Goal: Information Seeking & Learning: Learn about a topic

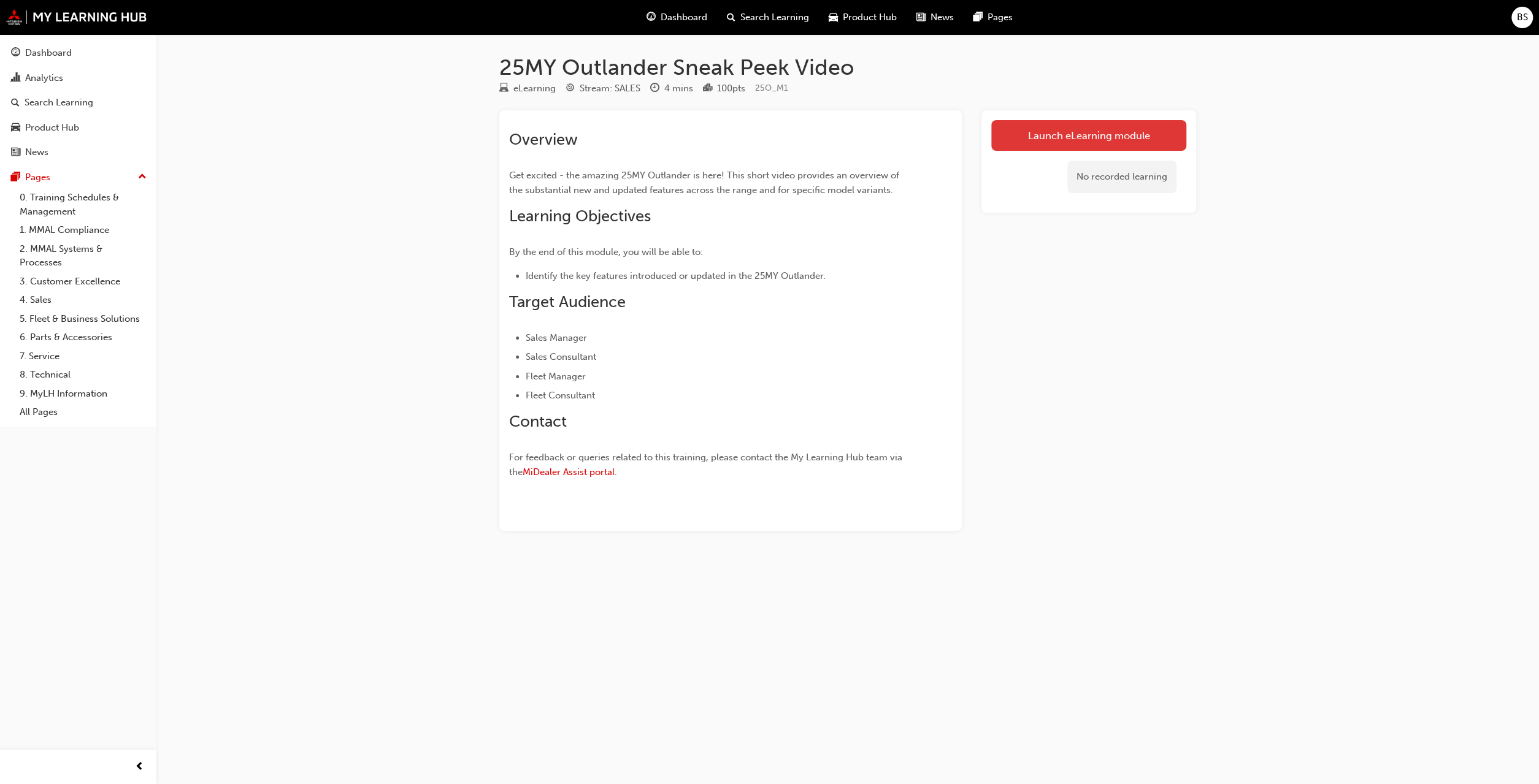
click at [1101, 132] on link "Launch eLearning module" at bounding box center [1089, 135] width 195 height 30
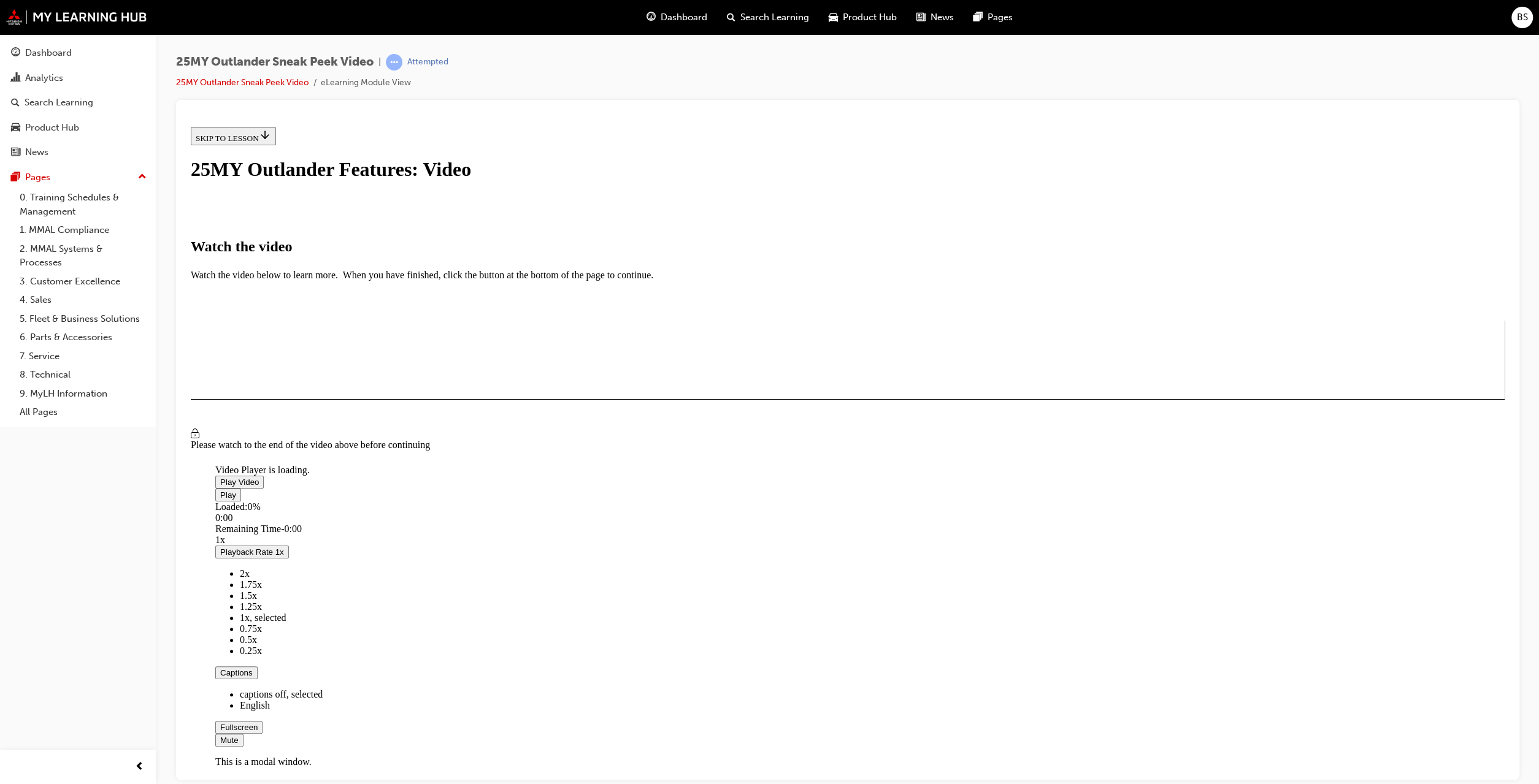
drag, startPoint x: 877, startPoint y: 500, endPoint x: 872, endPoint y: 500, distance: 5.0
click at [264, 488] on button "Play Video" at bounding box center [239, 481] width 49 height 13
click at [310, 440] on div "I HAVE WATCHED THIS VIDEO" at bounding box center [253, 434] width 115 height 10
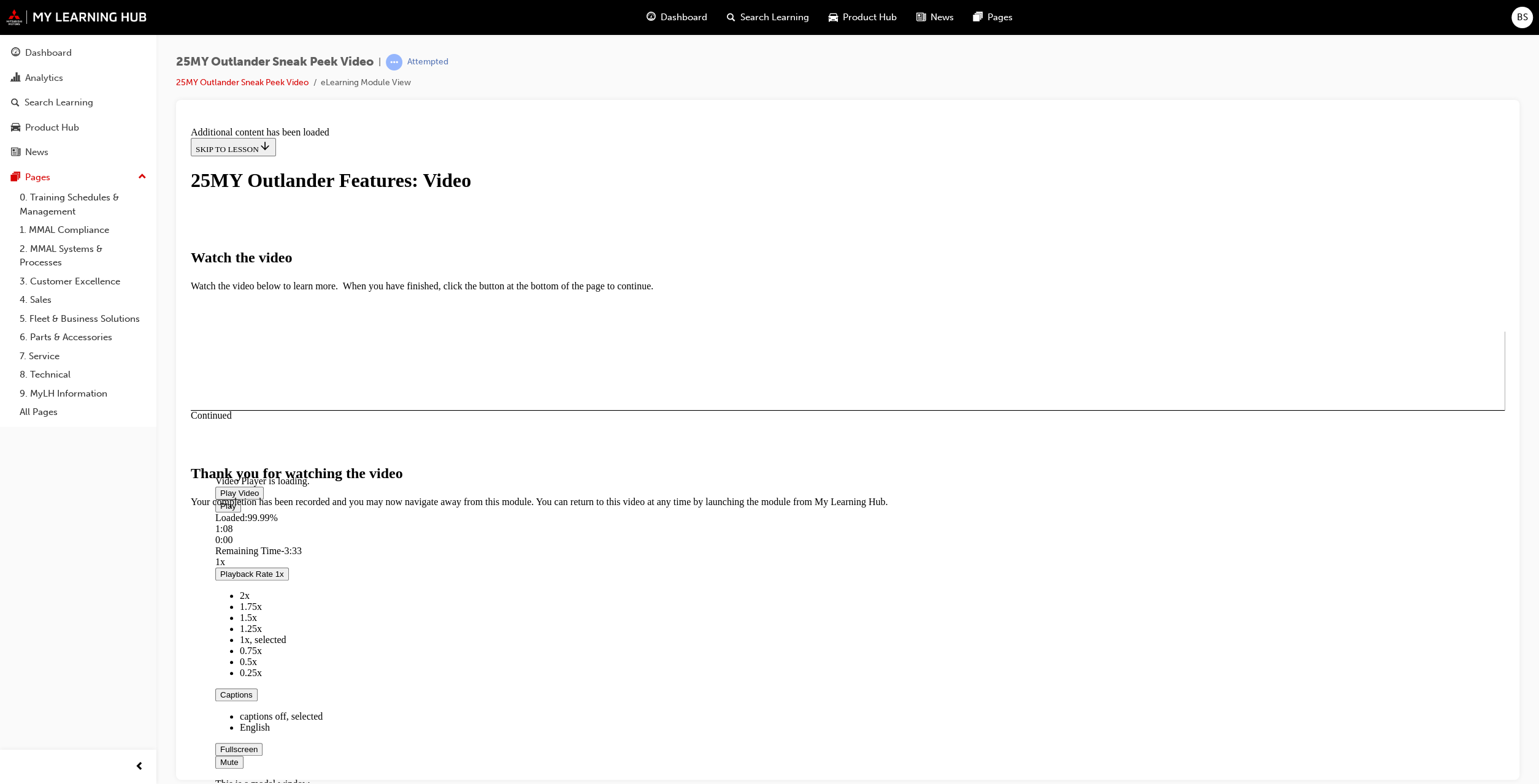
scroll to position [163, 0]
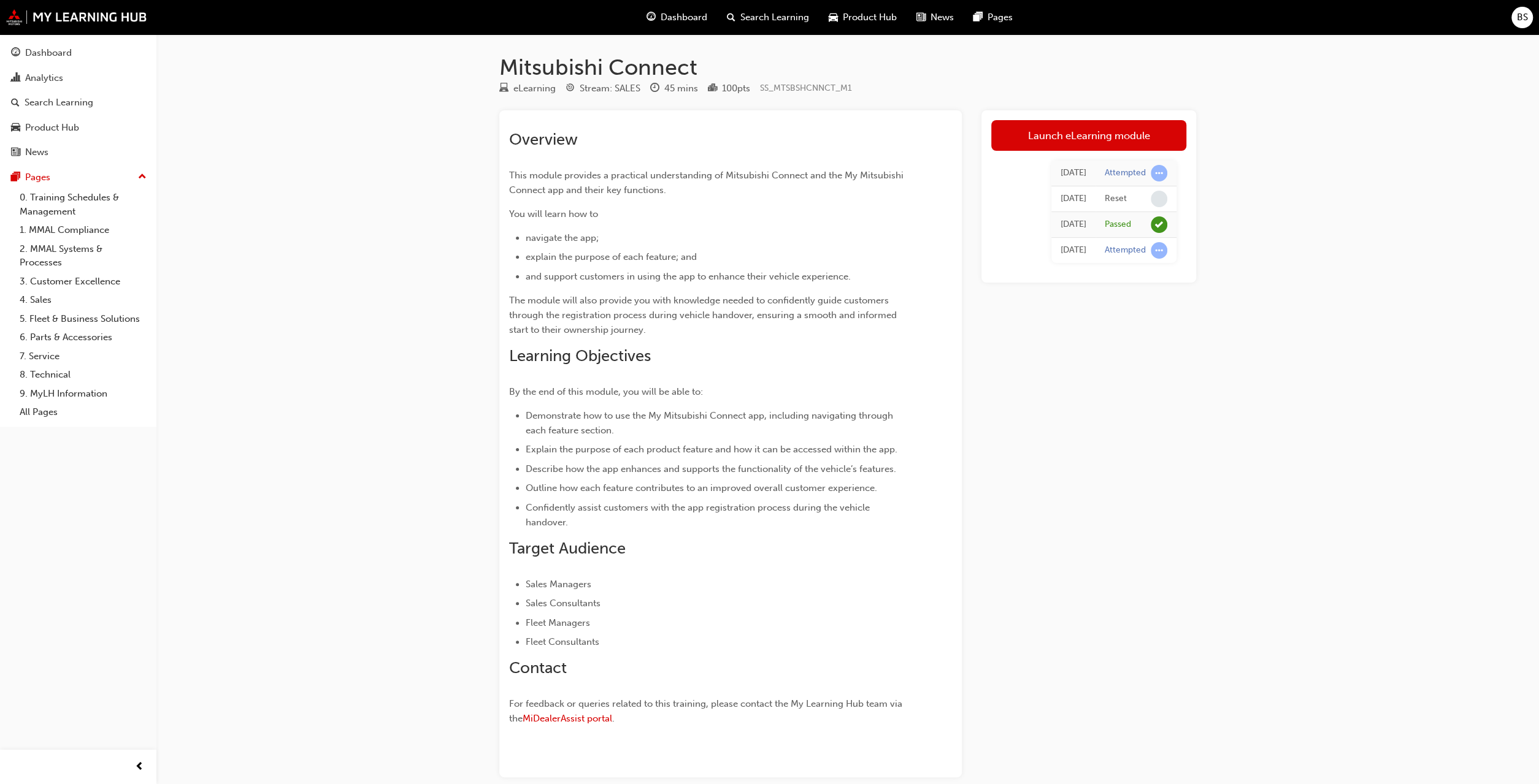
click at [1039, 134] on link "Launch eLearning module" at bounding box center [1089, 135] width 195 height 30
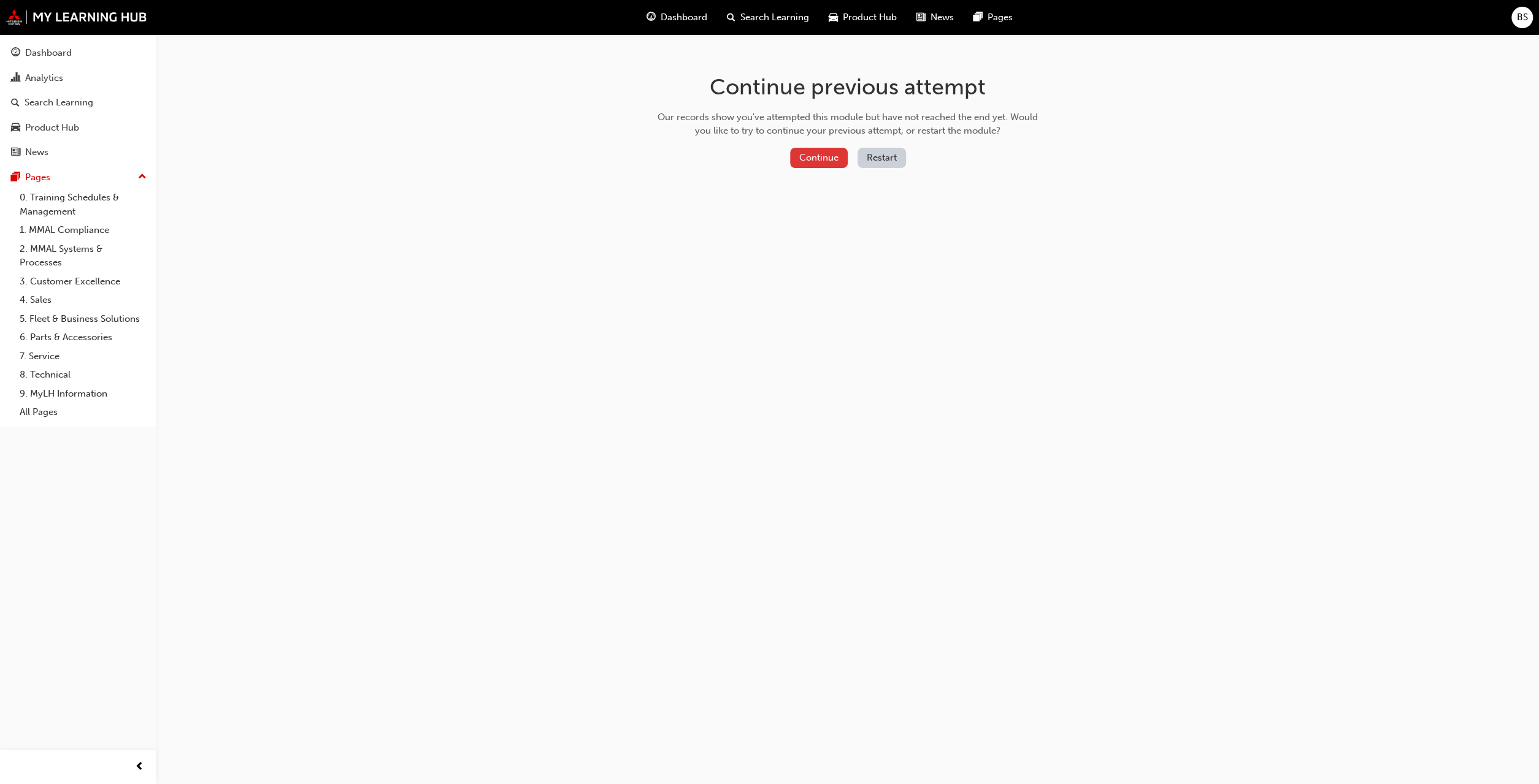
click at [801, 154] on button "Continue" at bounding box center [819, 157] width 58 height 20
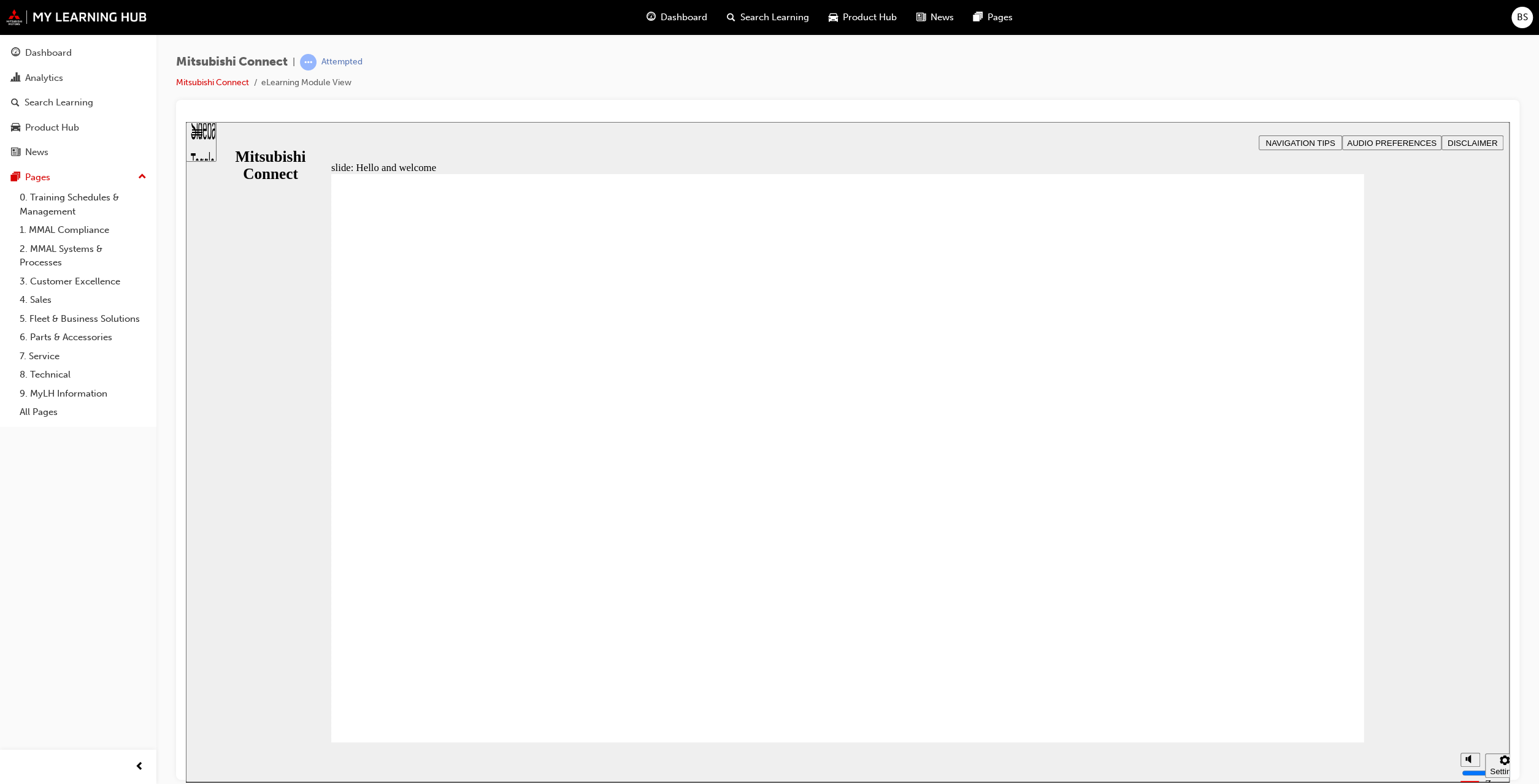
drag, startPoint x: 527, startPoint y: 521, endPoint x: 538, endPoint y: 590, distance: 69.9
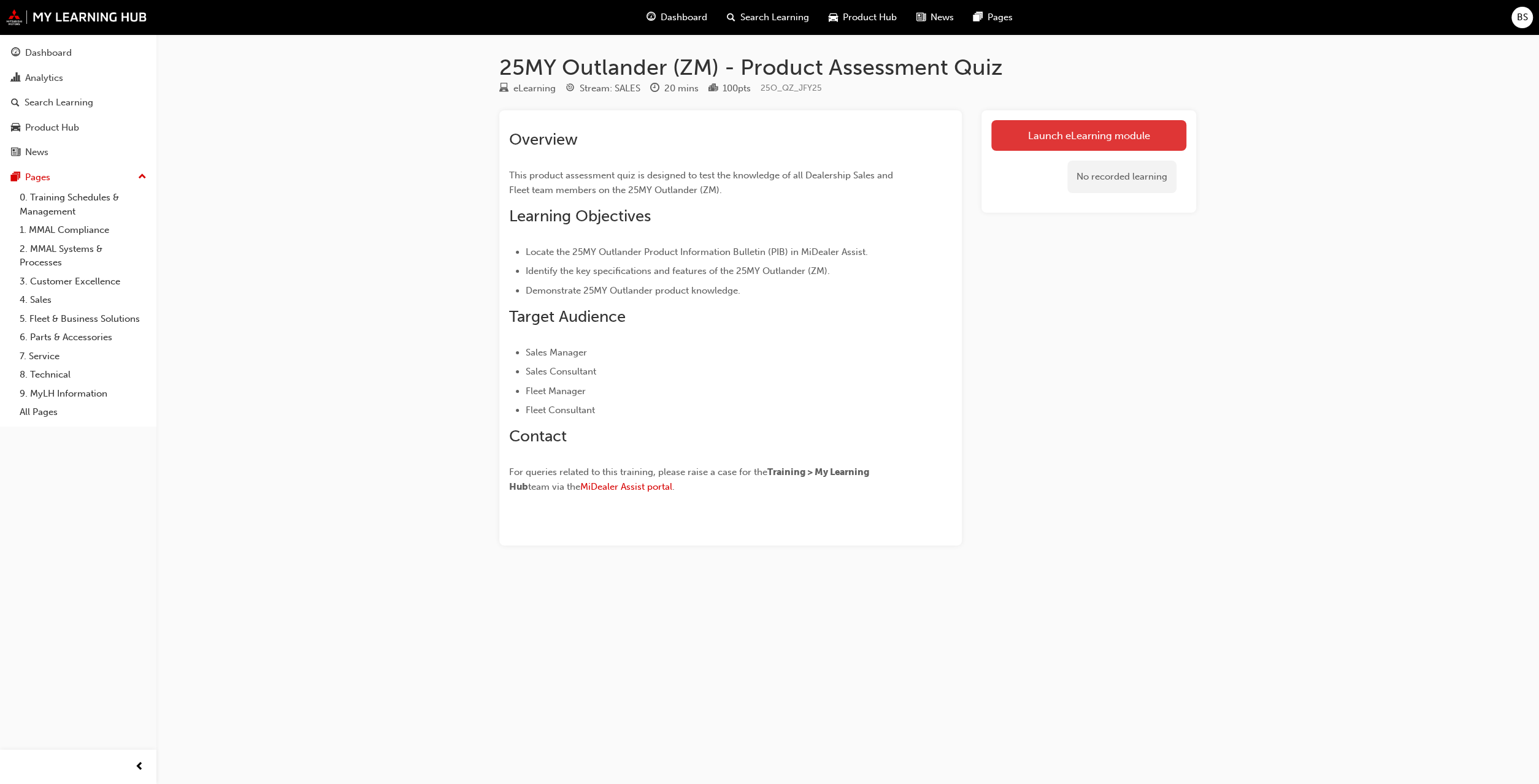
click at [1012, 143] on link "Launch eLearning module" at bounding box center [1089, 135] width 195 height 30
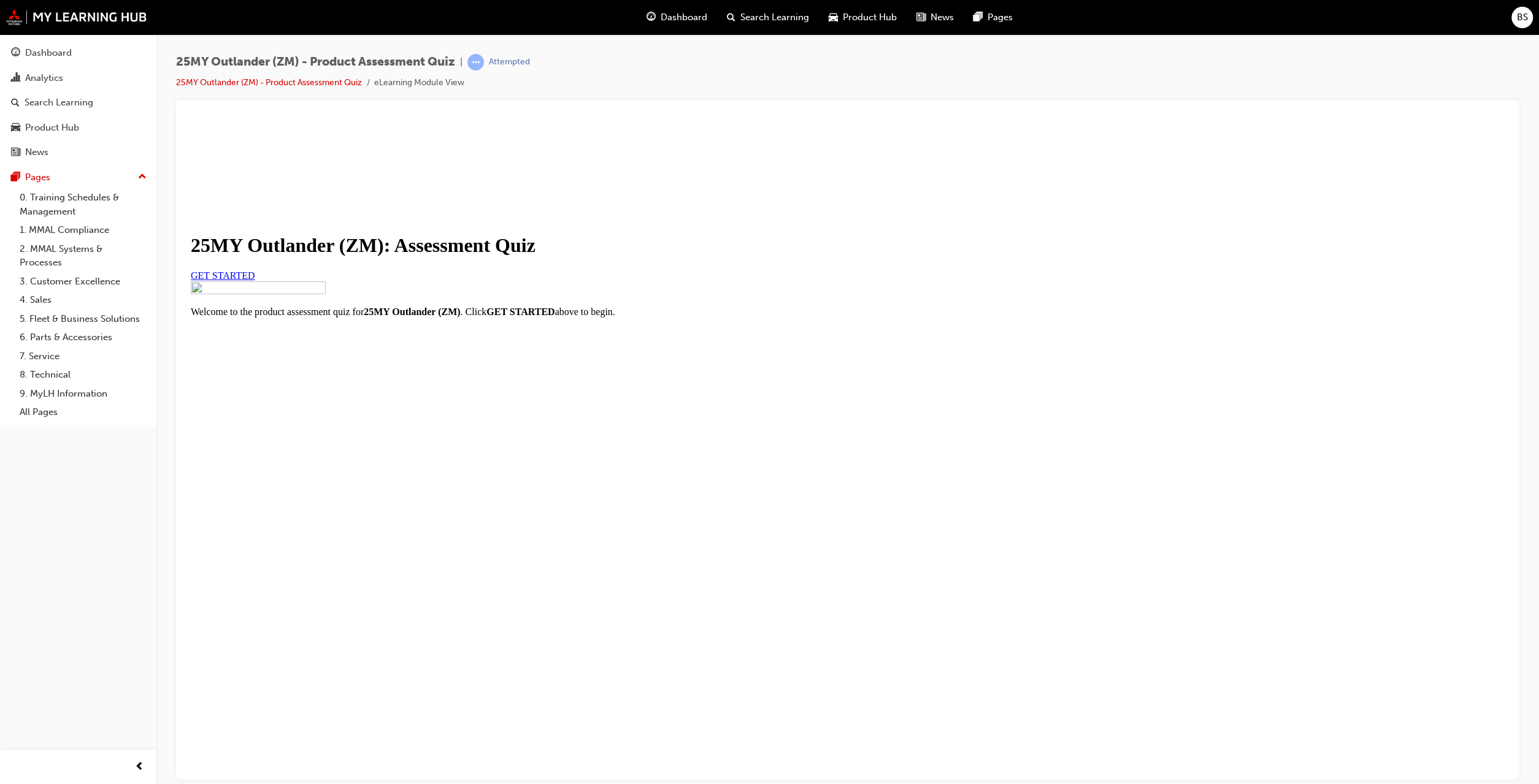
click at [255, 280] on link "GET STARTED" at bounding box center [222, 275] width 64 height 10
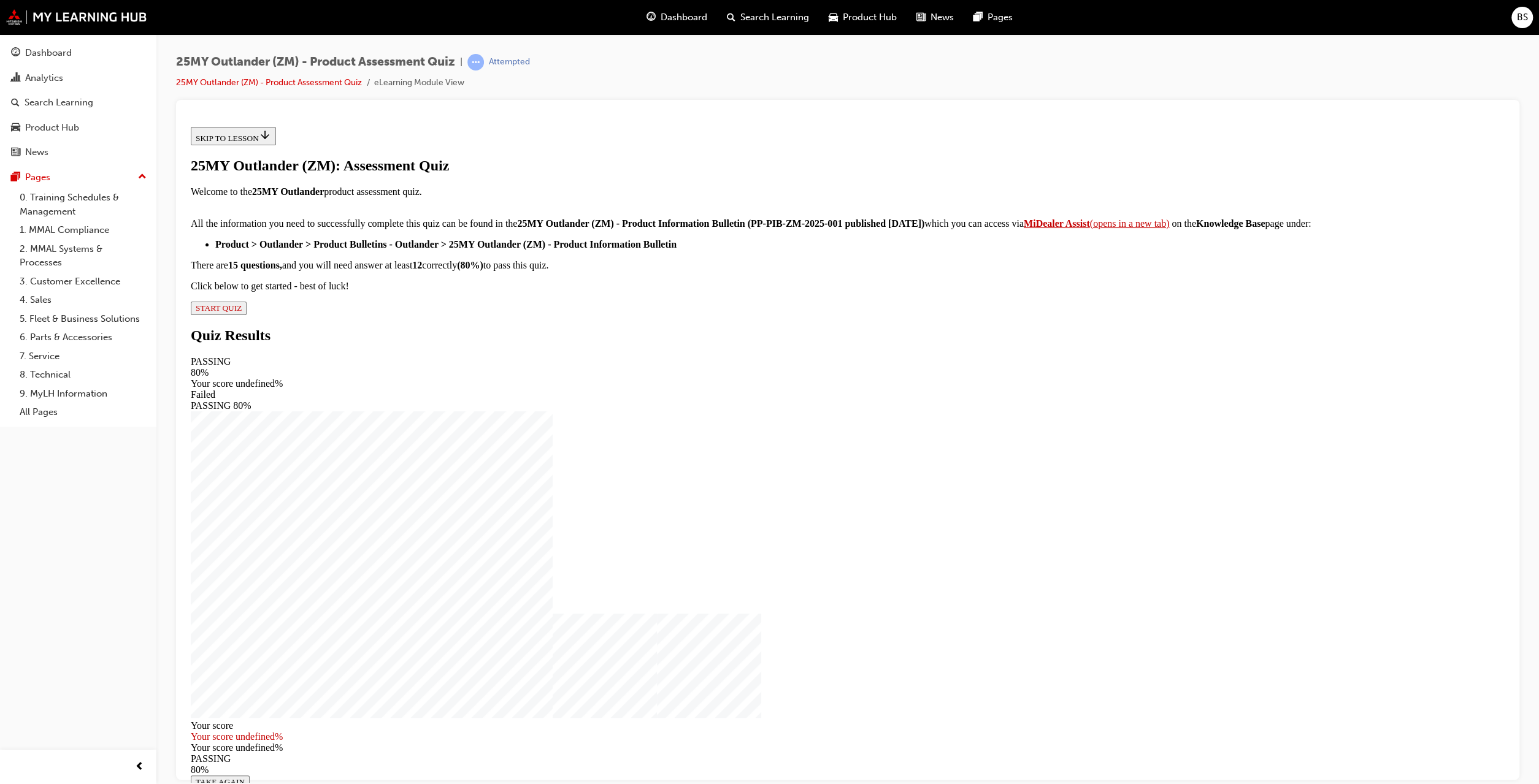
click at [242, 312] on span "START QUIZ" at bounding box center [219, 307] width 46 height 9
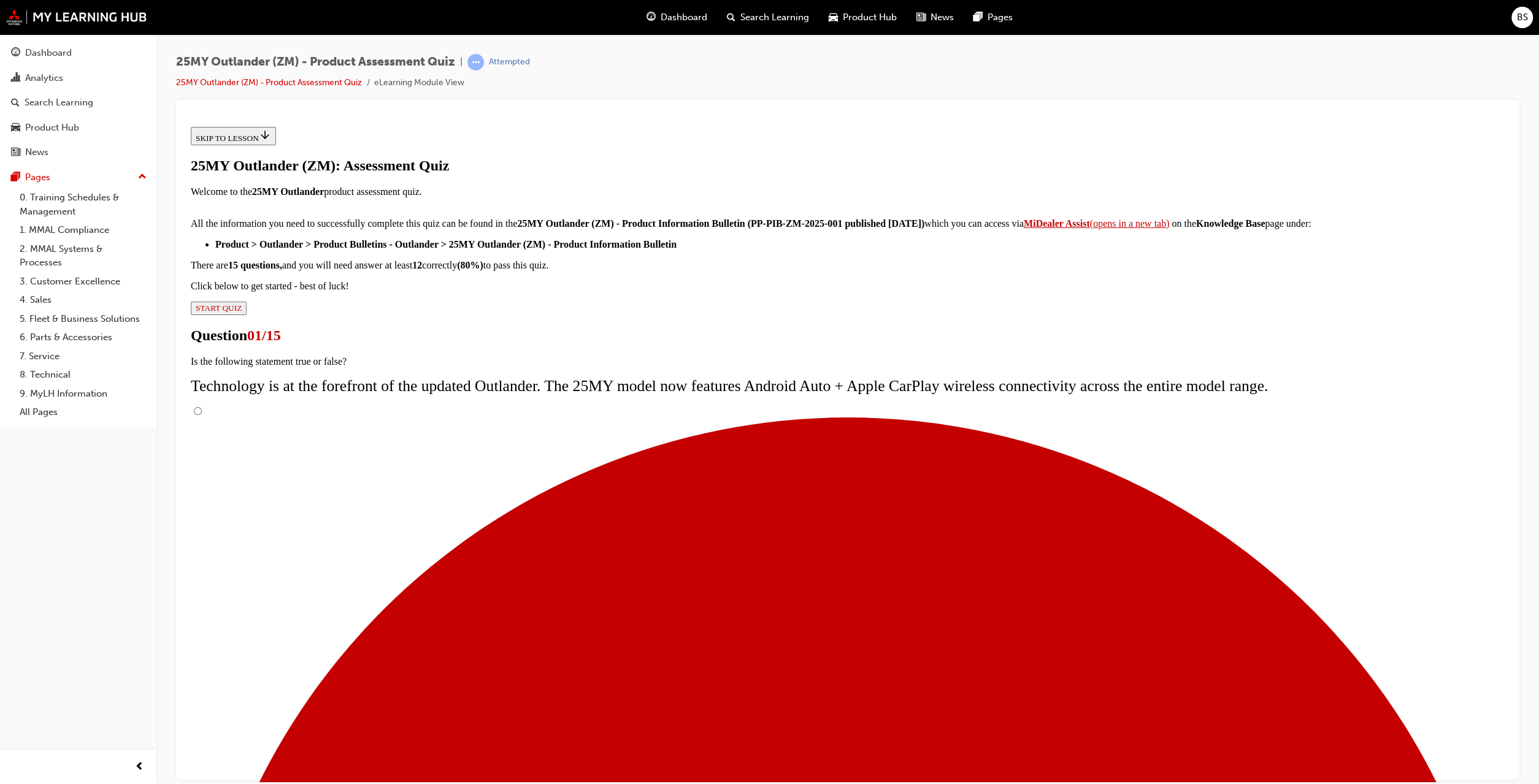
click at [202, 406] on input "True" at bounding box center [197, 410] width 8 height 8
radio input "true"
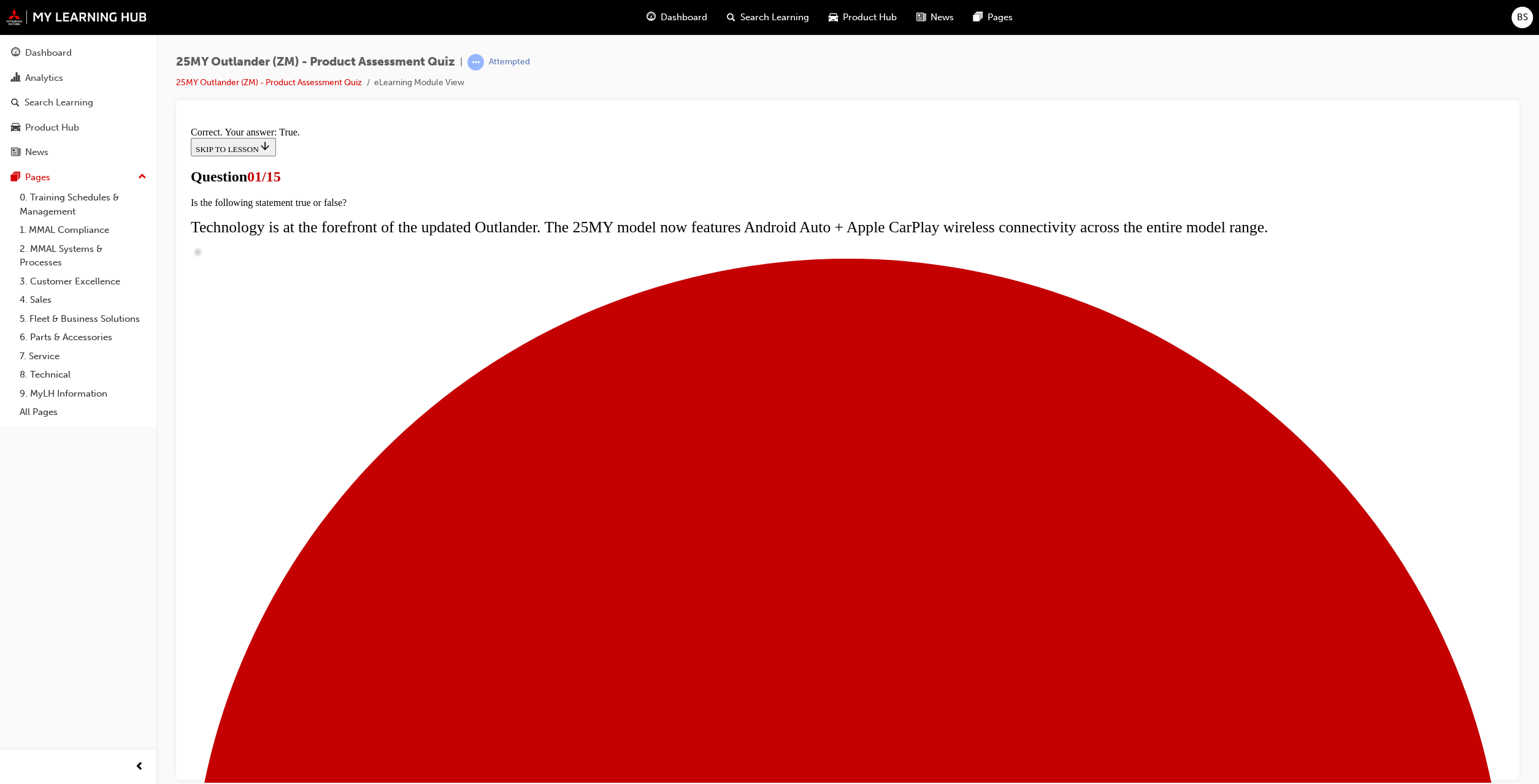
scroll to position [1, 0]
radio input "true"
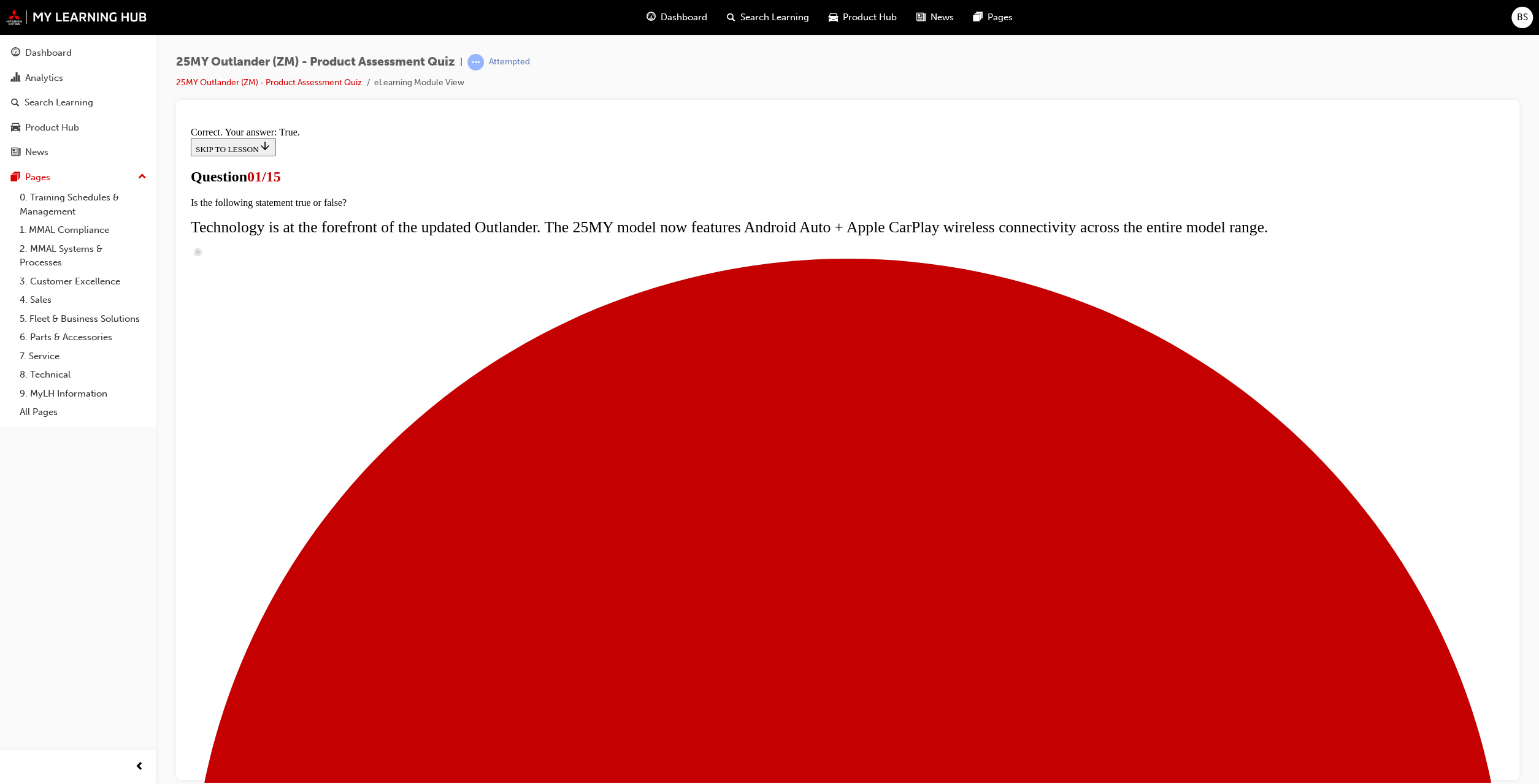
scroll to position [0, 0]
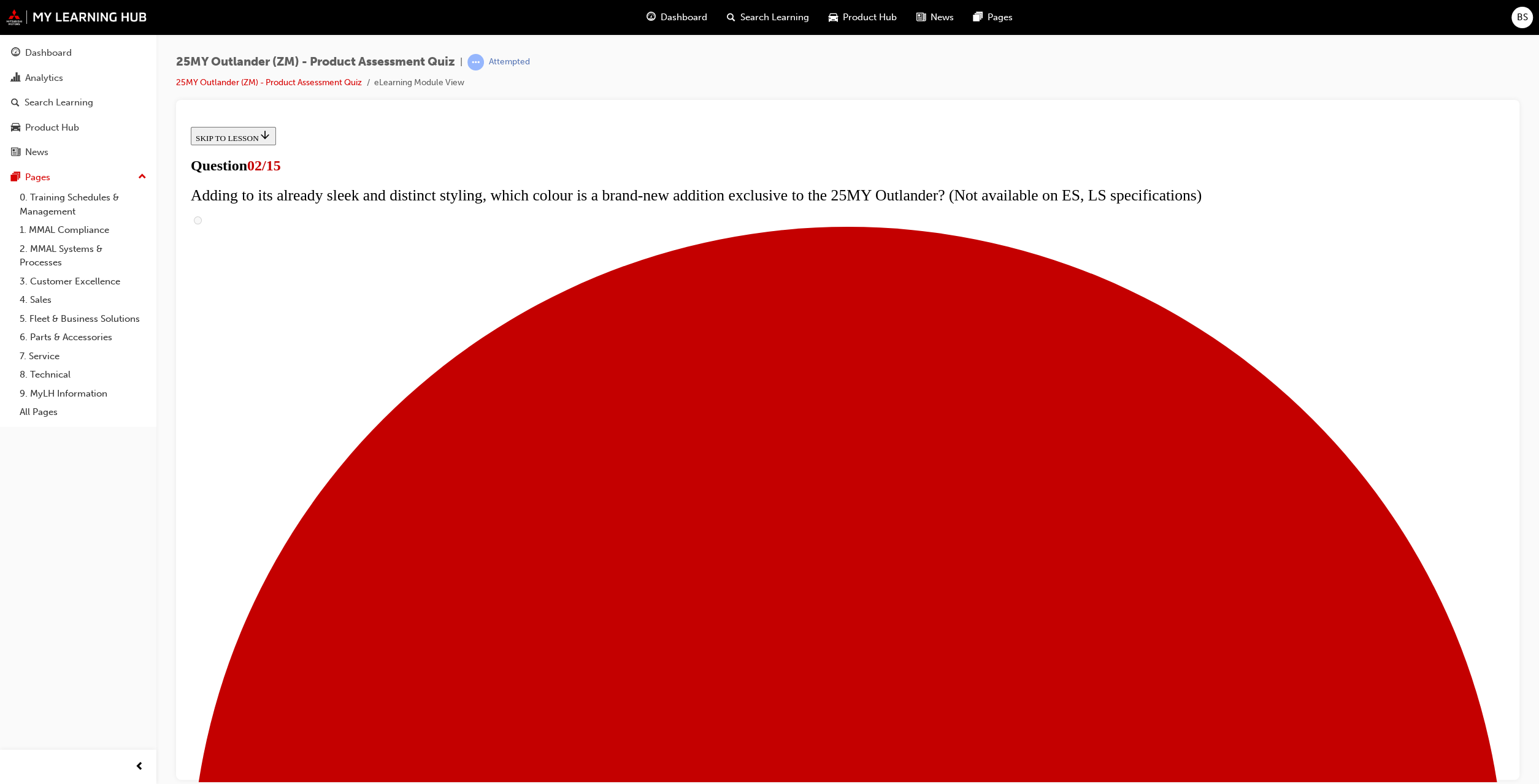
scroll to position [1, 0]
checkbox input "true"
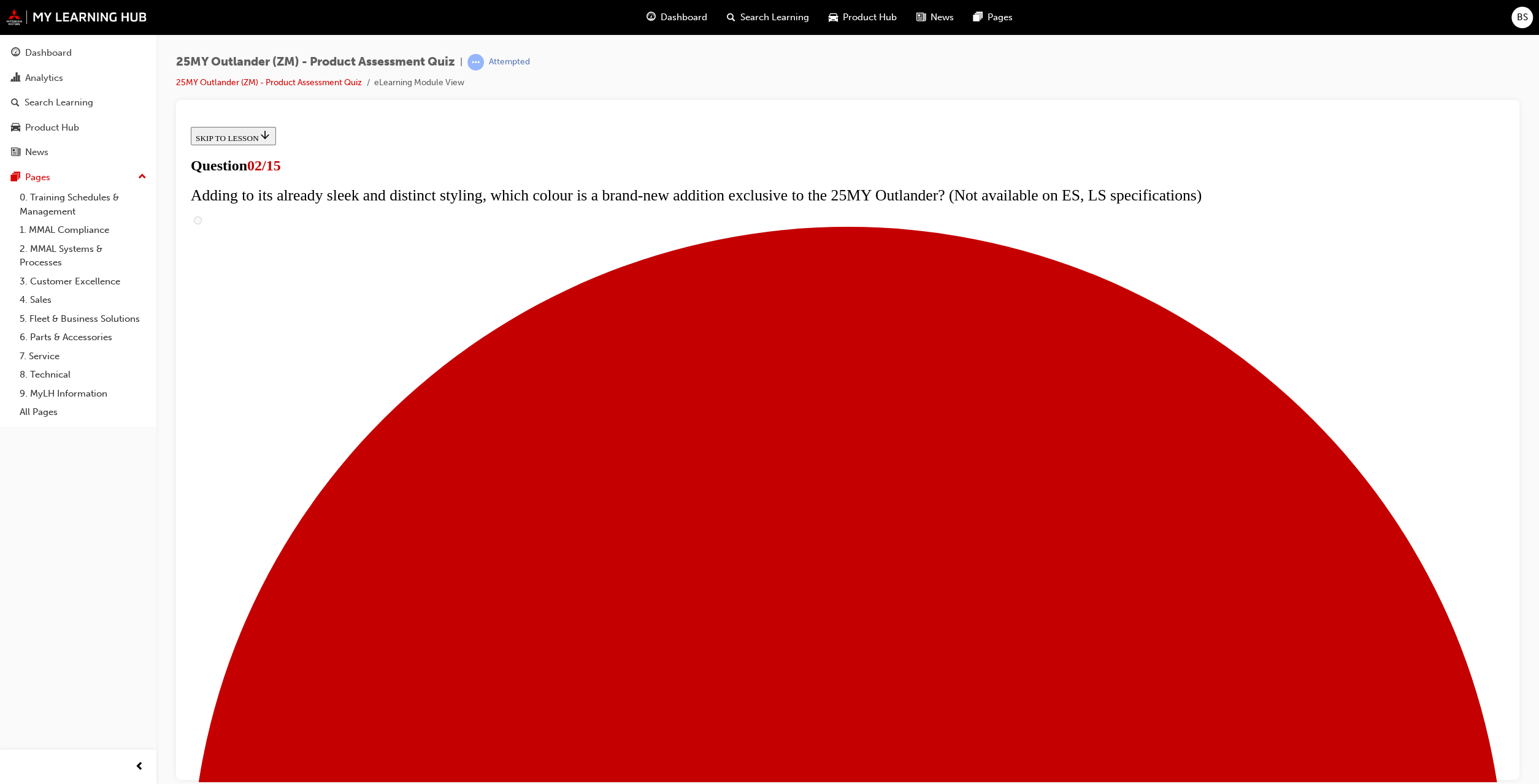
checkbox input "true"
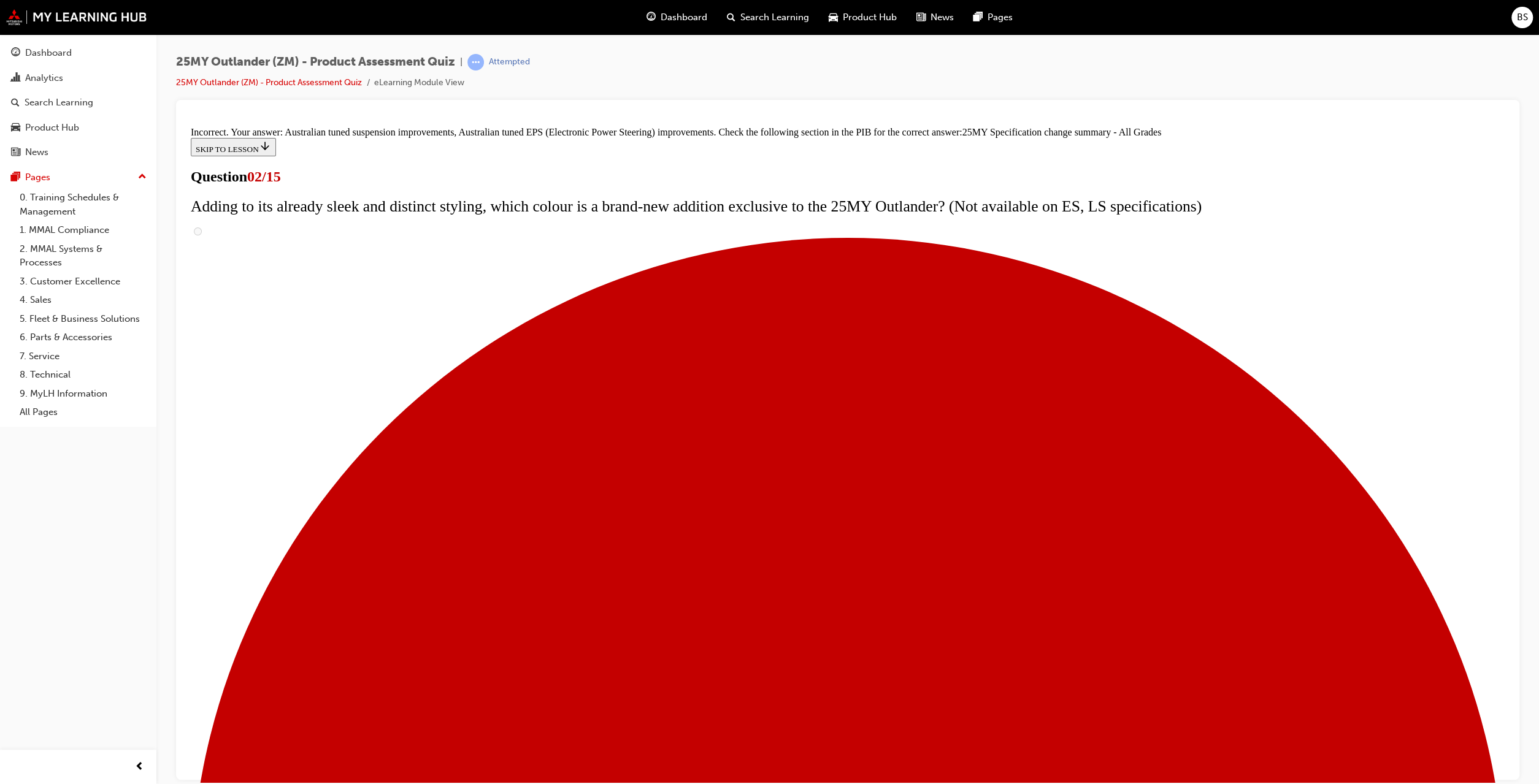
scroll to position [179, 0]
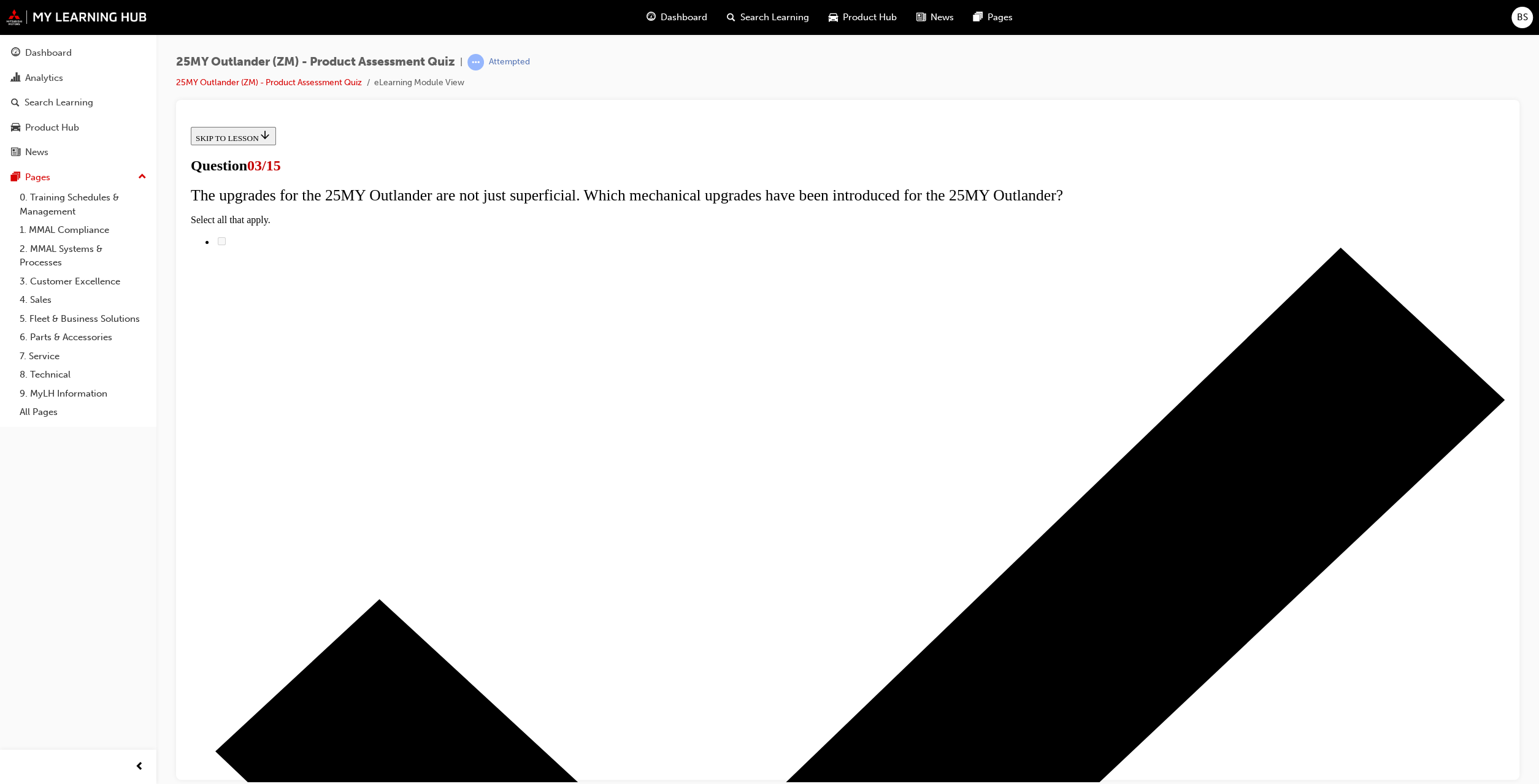
radio input "true"
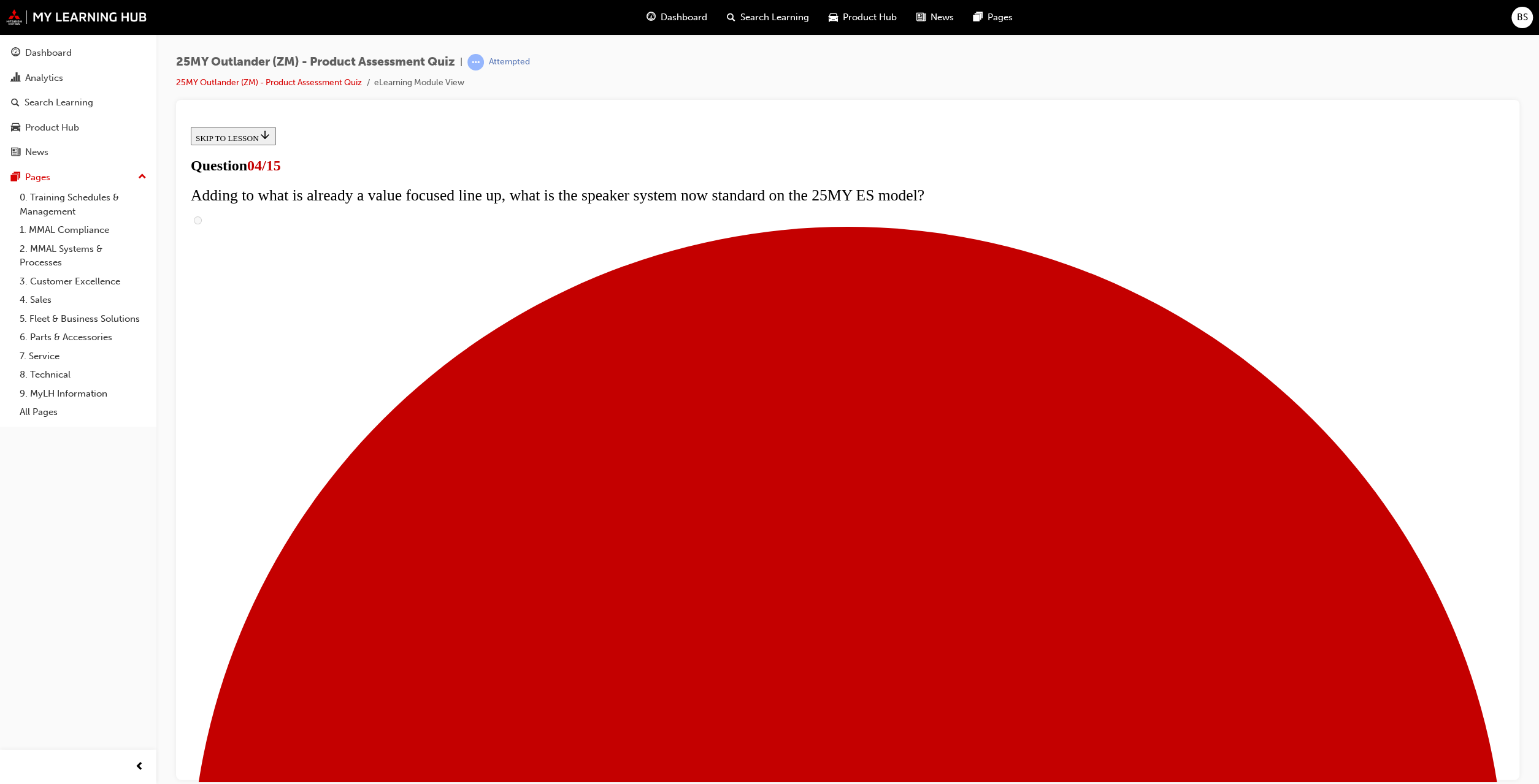
scroll to position [1, 0]
checkbox input "true"
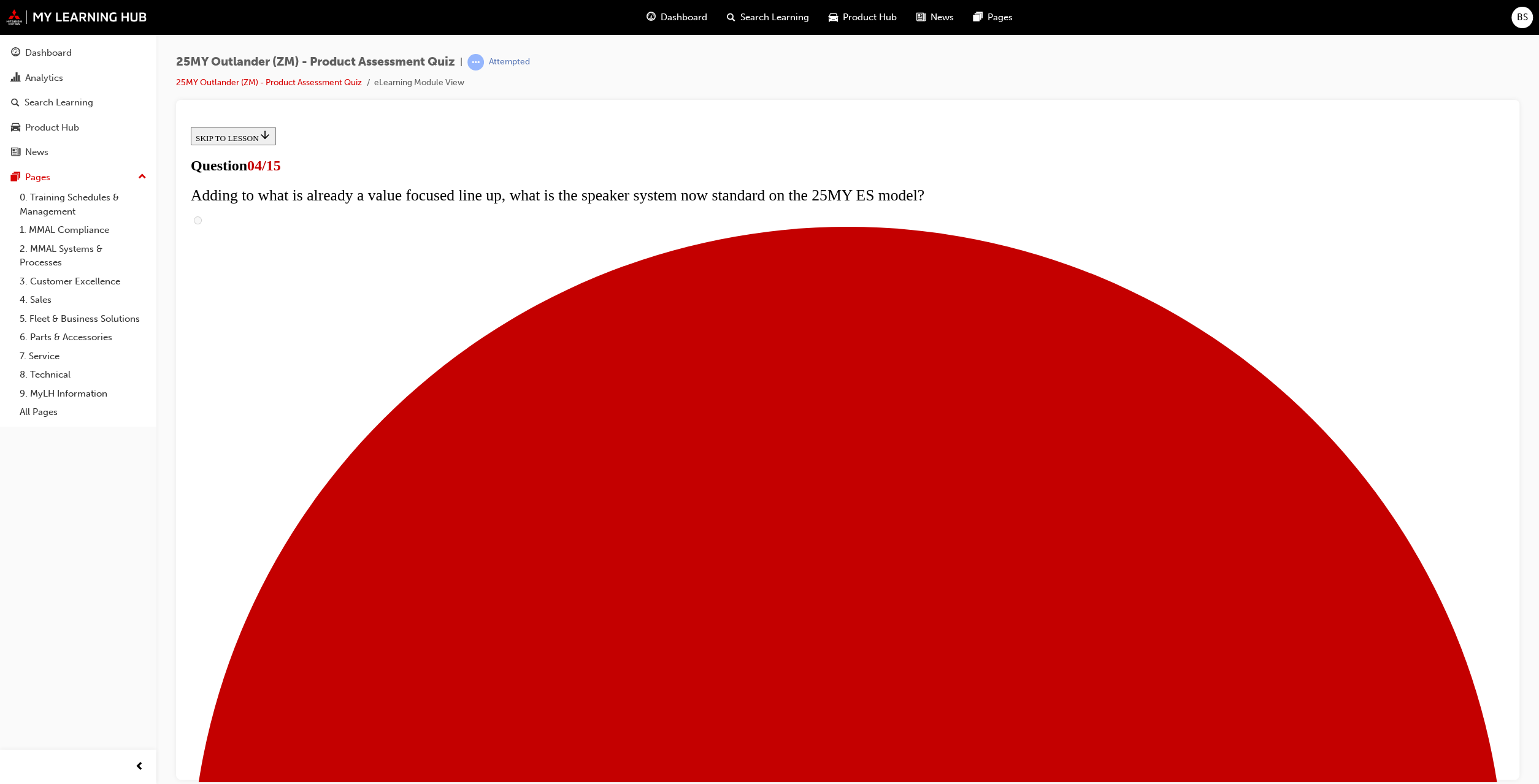
checkbox input "true"
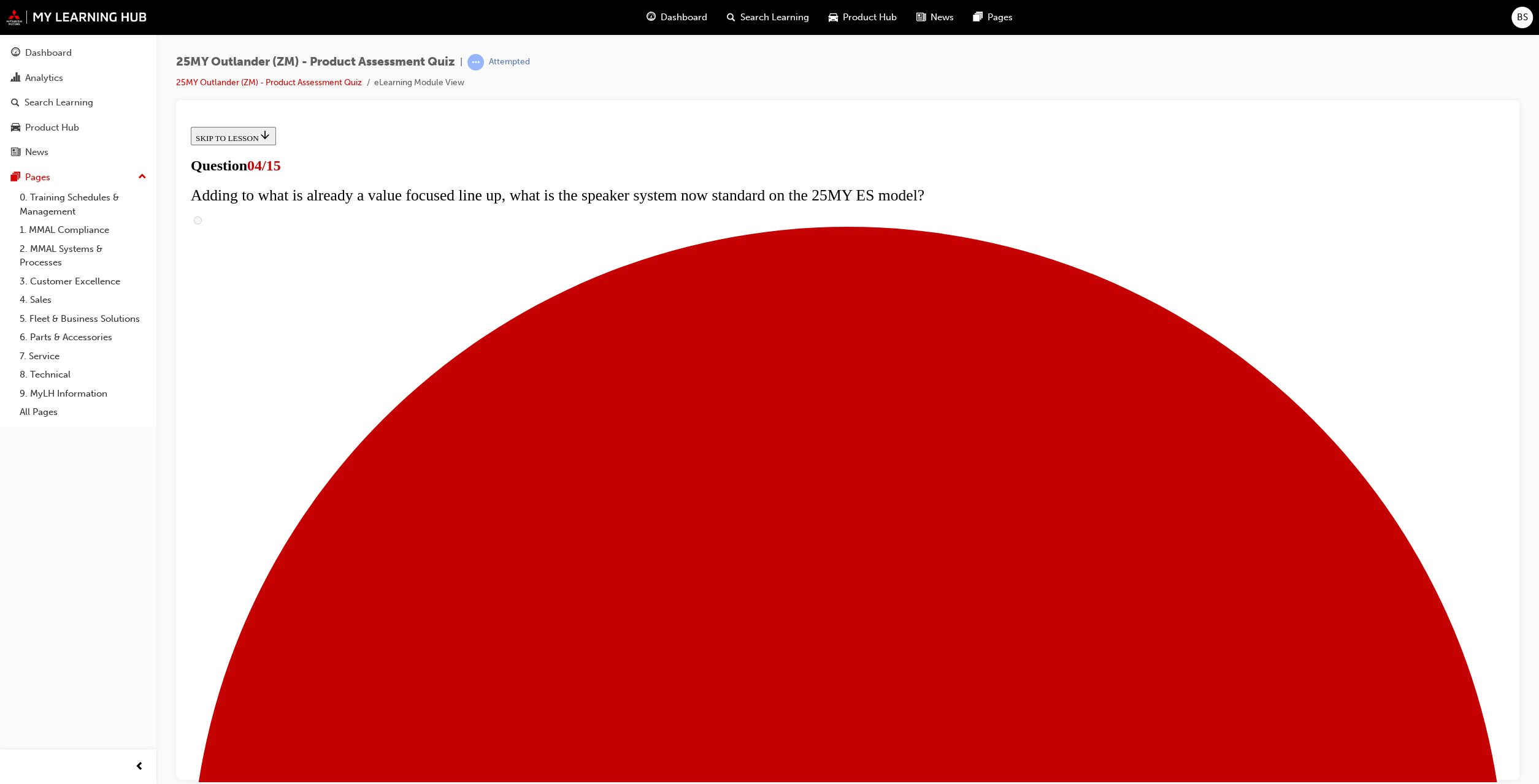
checkbox input "true"
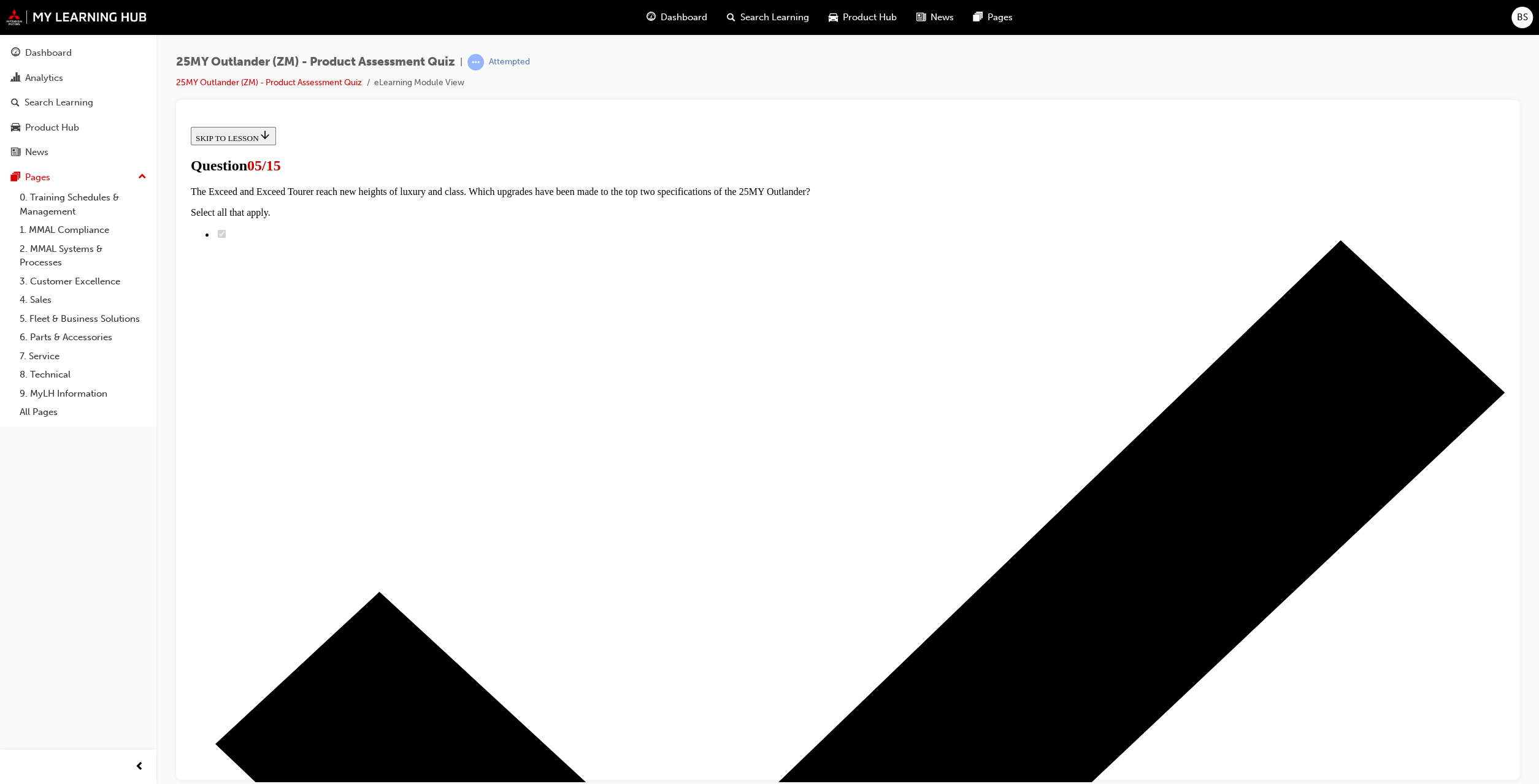
scroll to position [1, 0]
drag, startPoint x: 701, startPoint y: 610, endPoint x: 729, endPoint y: 621, distance: 30.1
radio input "true"
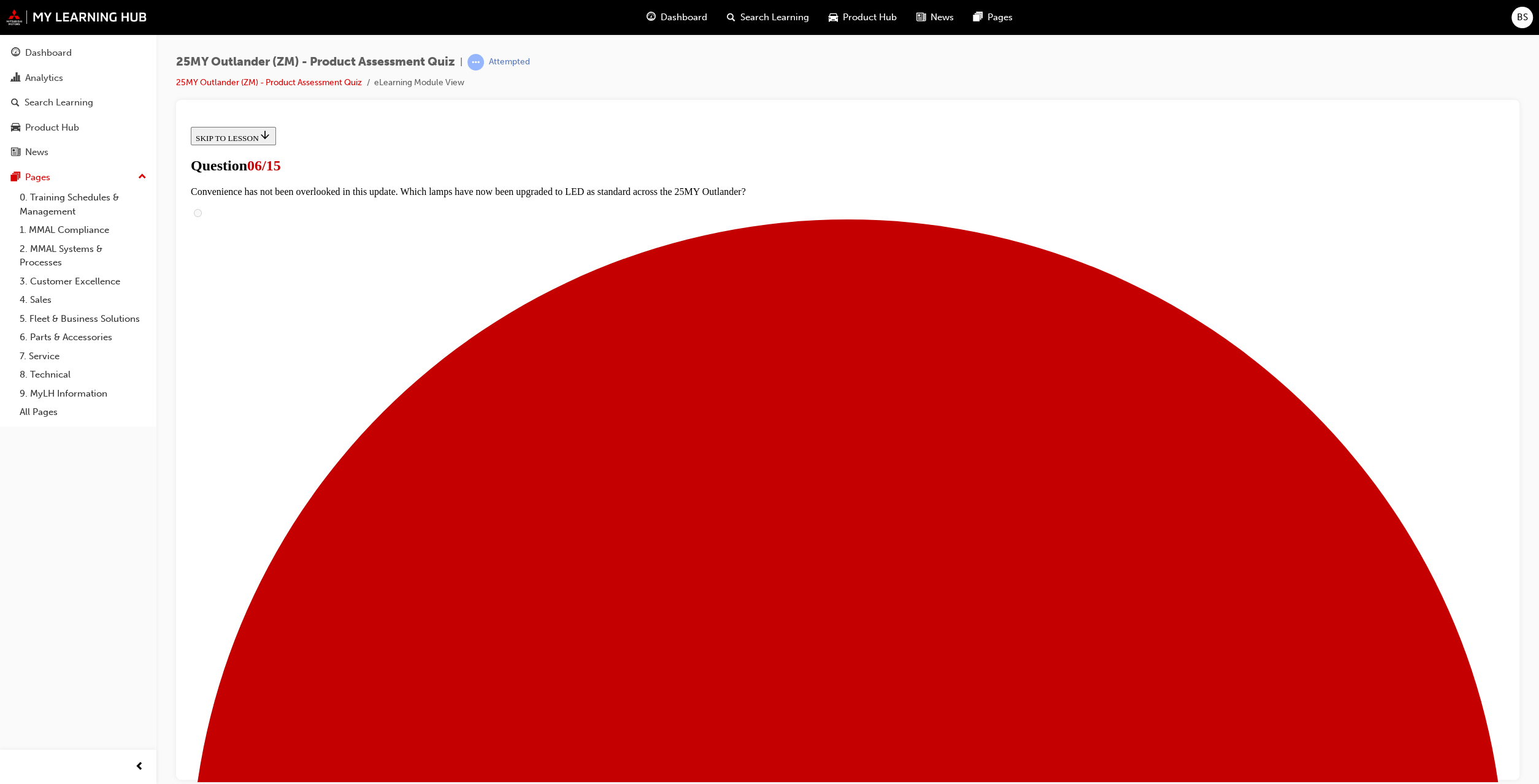
scroll to position [139, 0]
radio input "true"
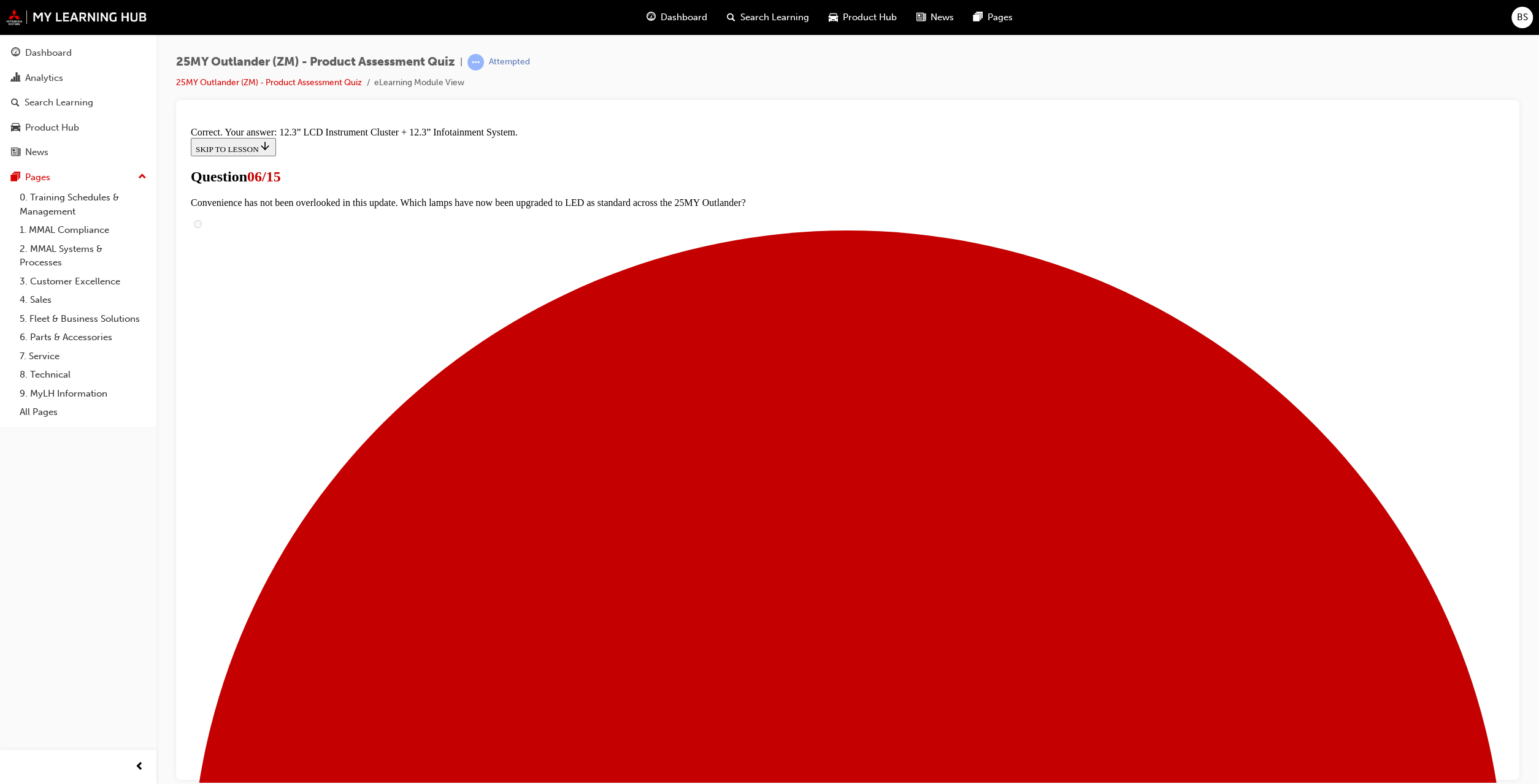
scroll to position [178, 0]
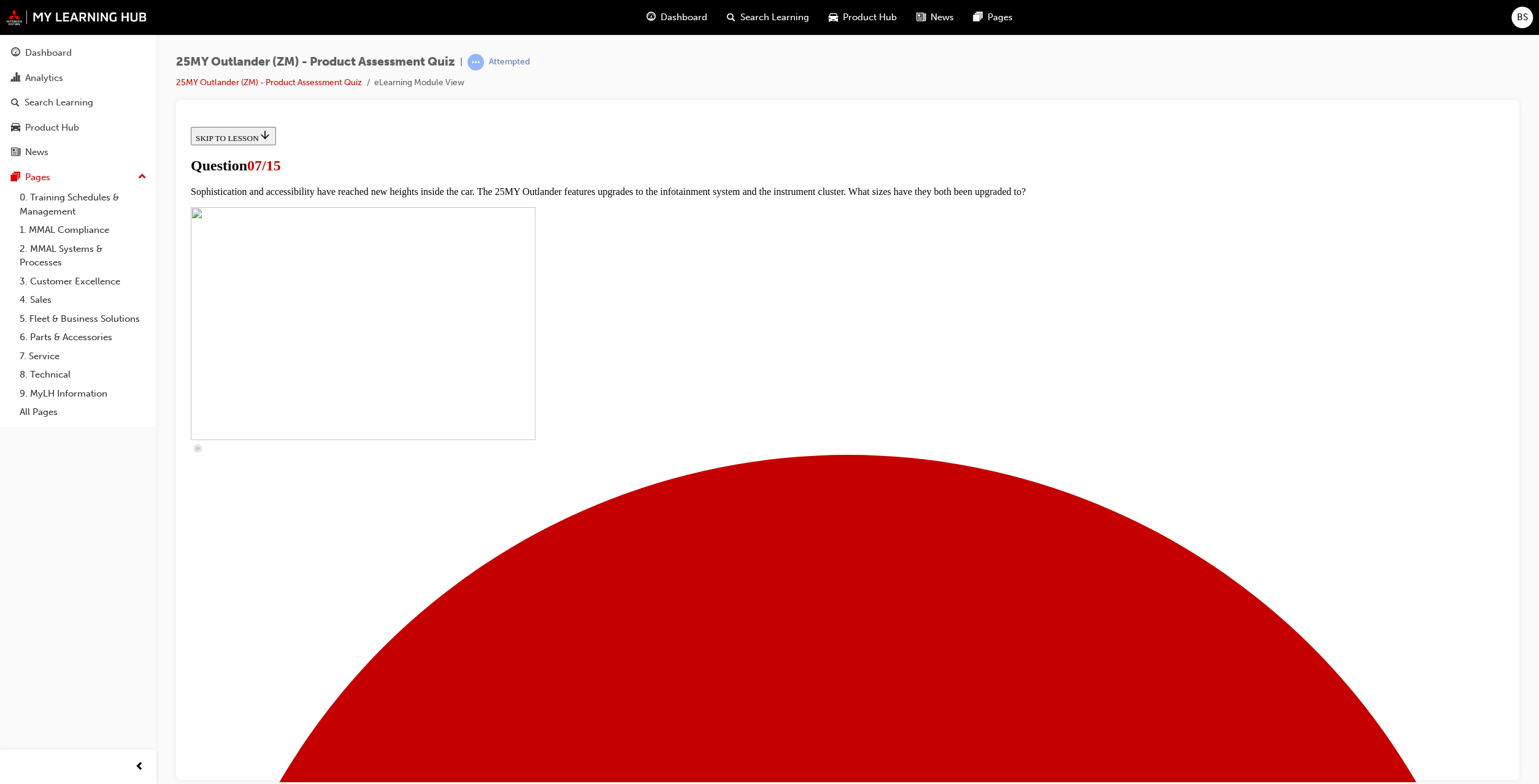
scroll to position [279, 0]
checkbox input "true"
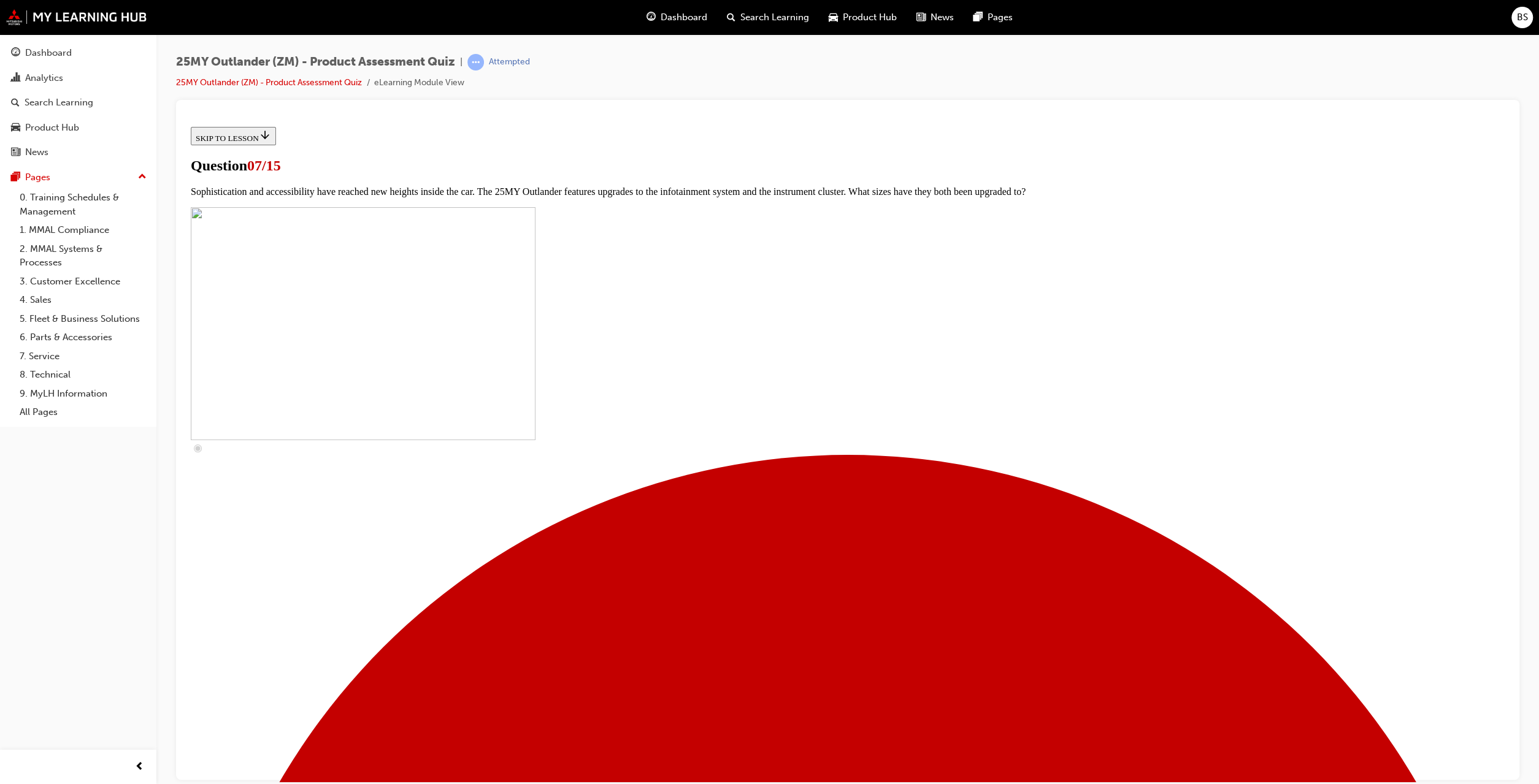
checkbox input "true"
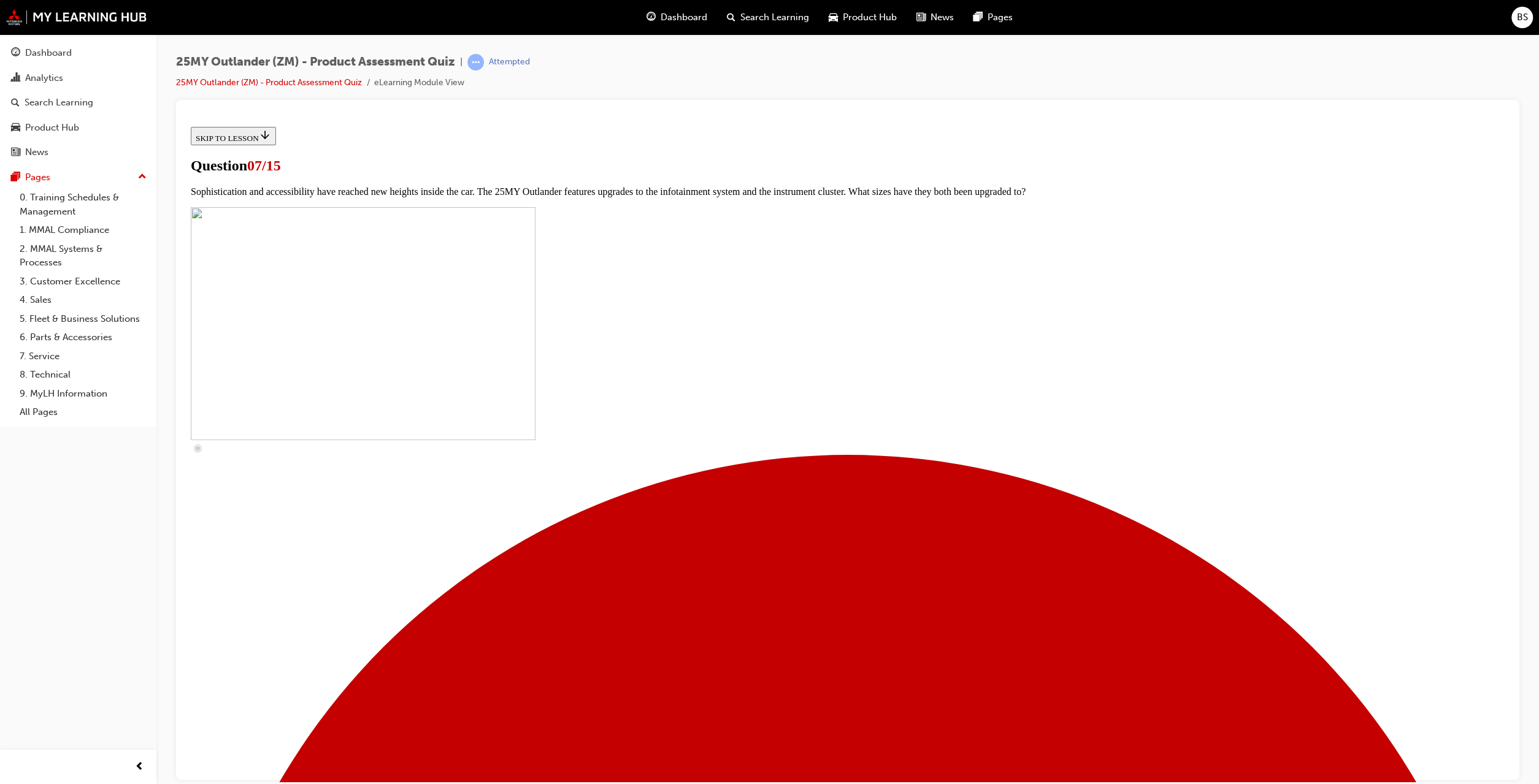
checkbox input "true"
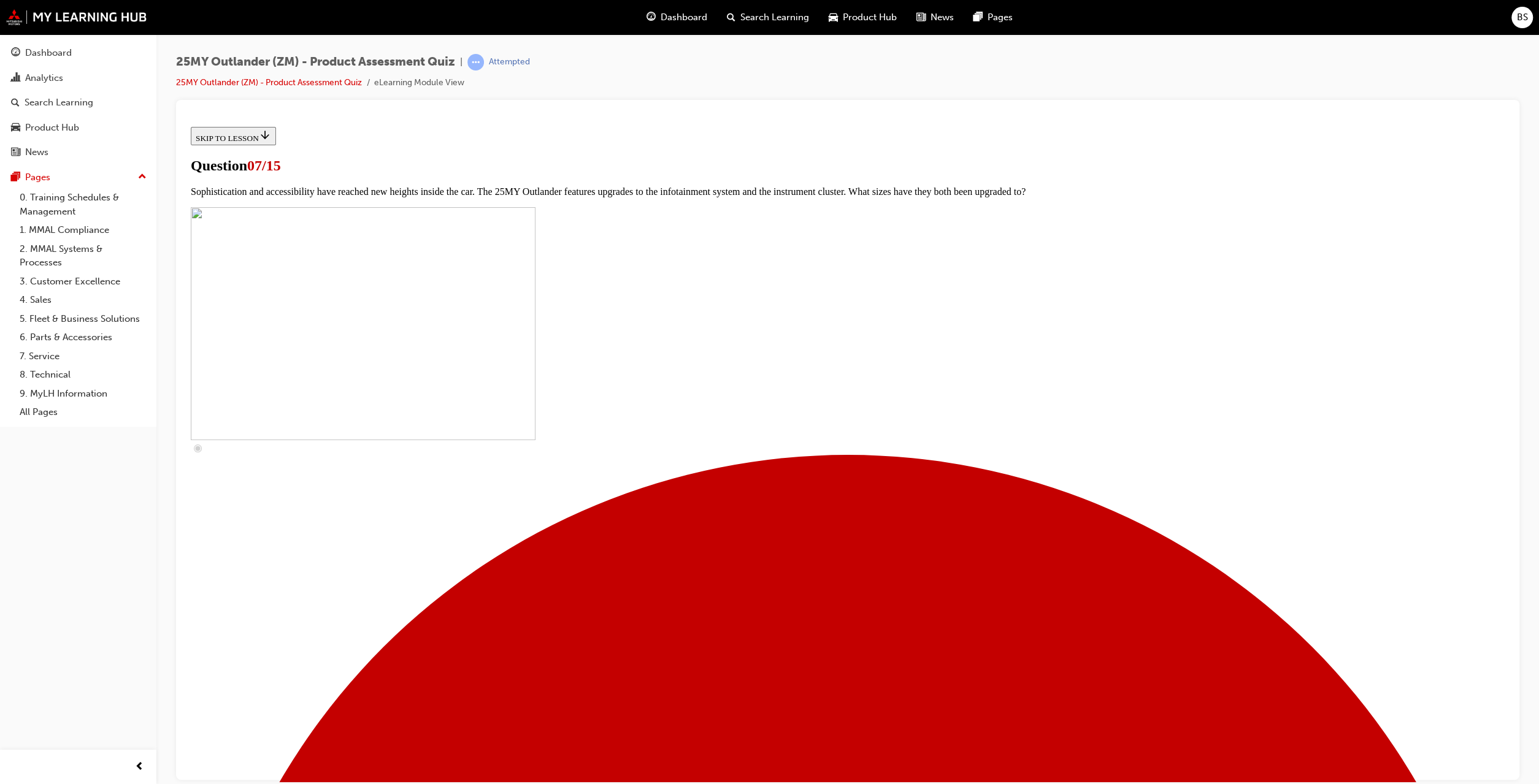
scroll to position [208, 0]
checkbox input "false"
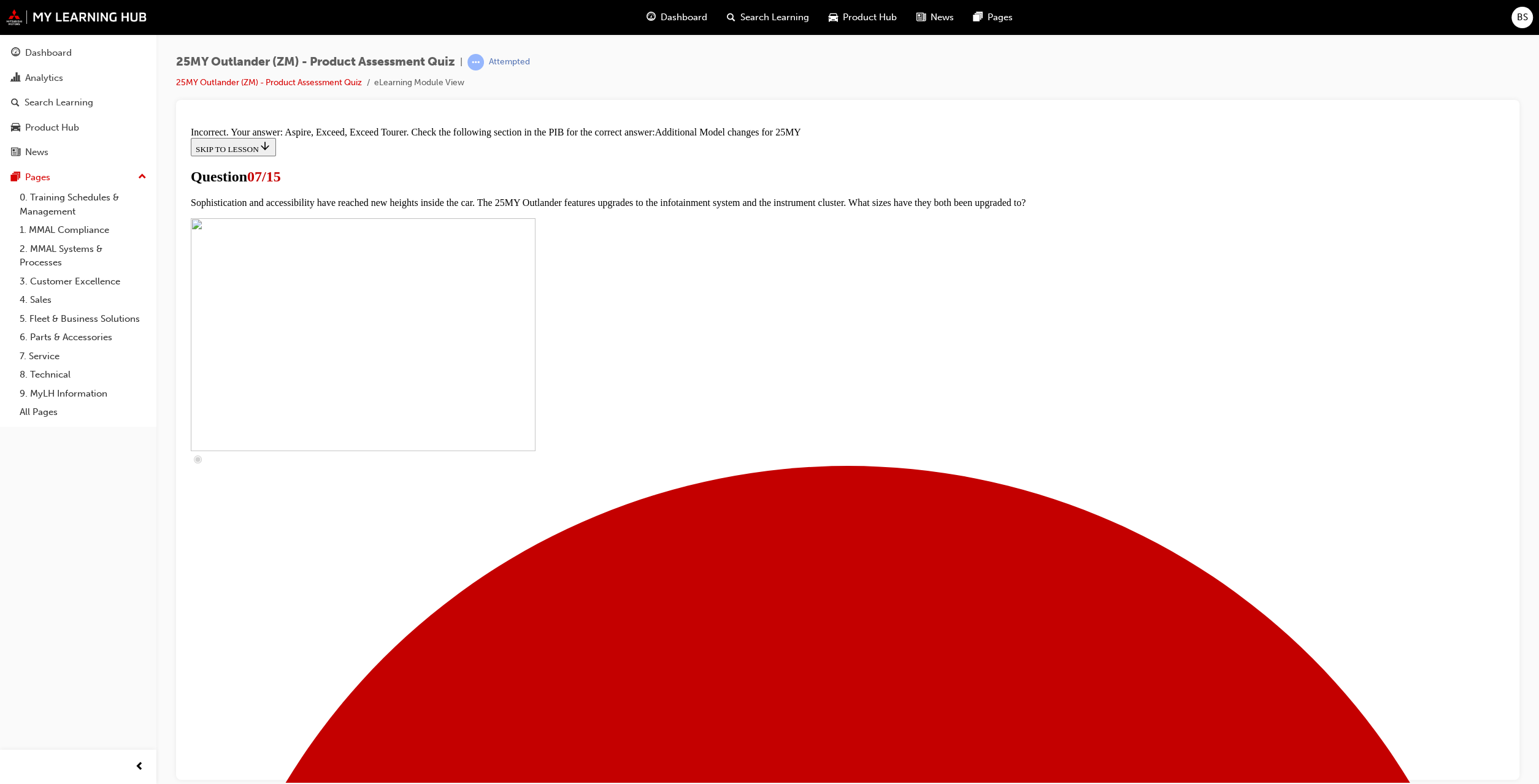
scroll to position [393, 0]
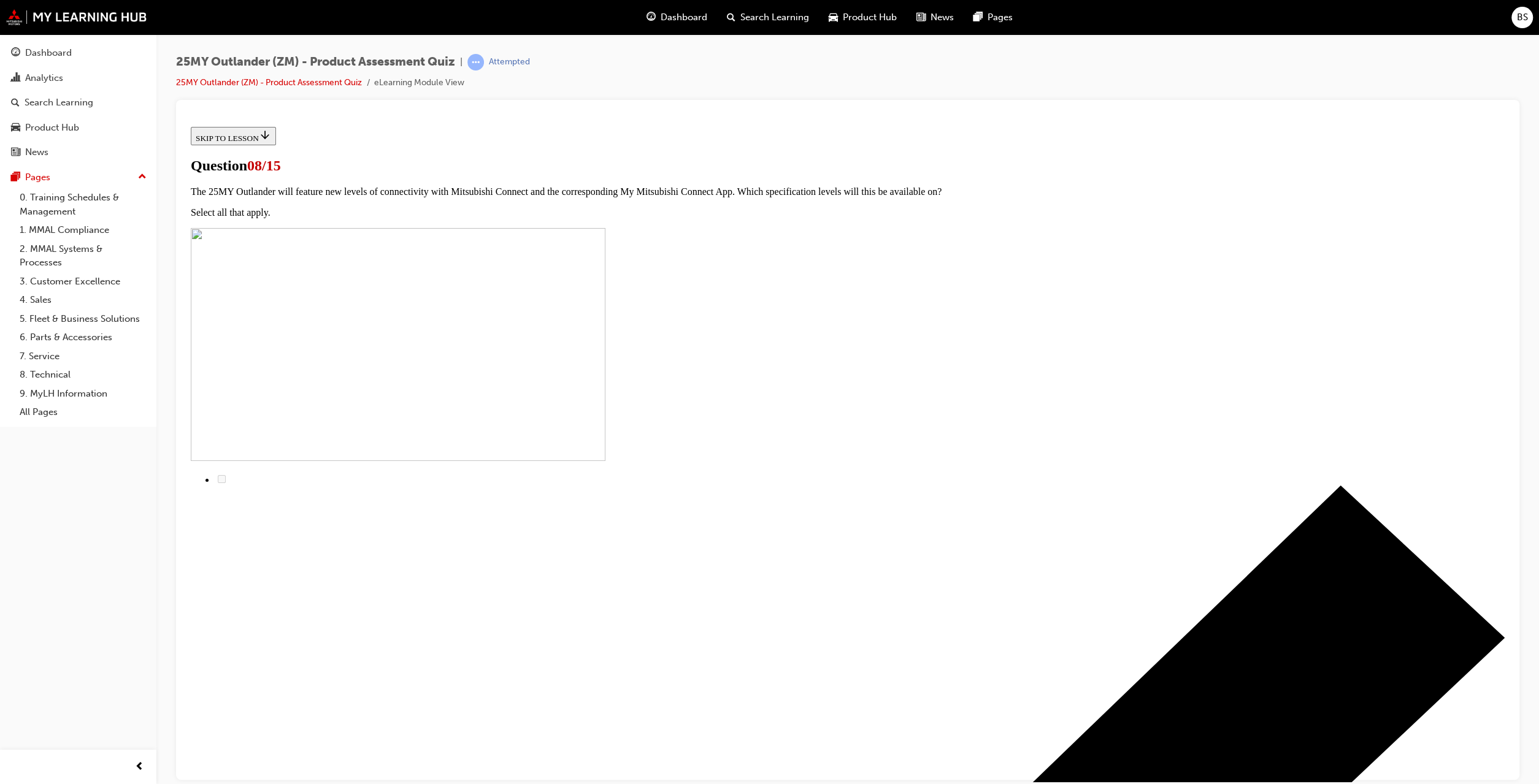
radio input "true"
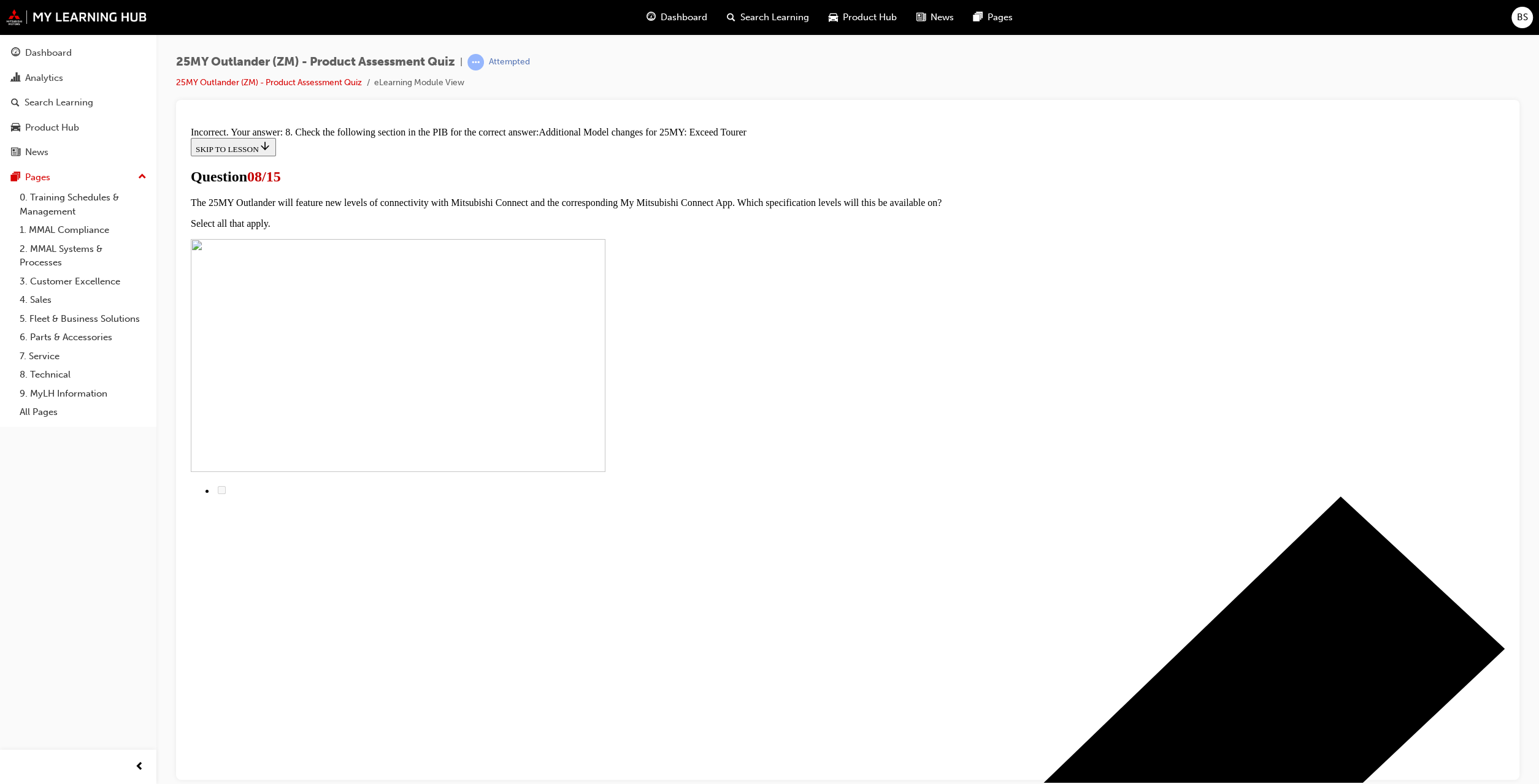
scroll to position [39, 0]
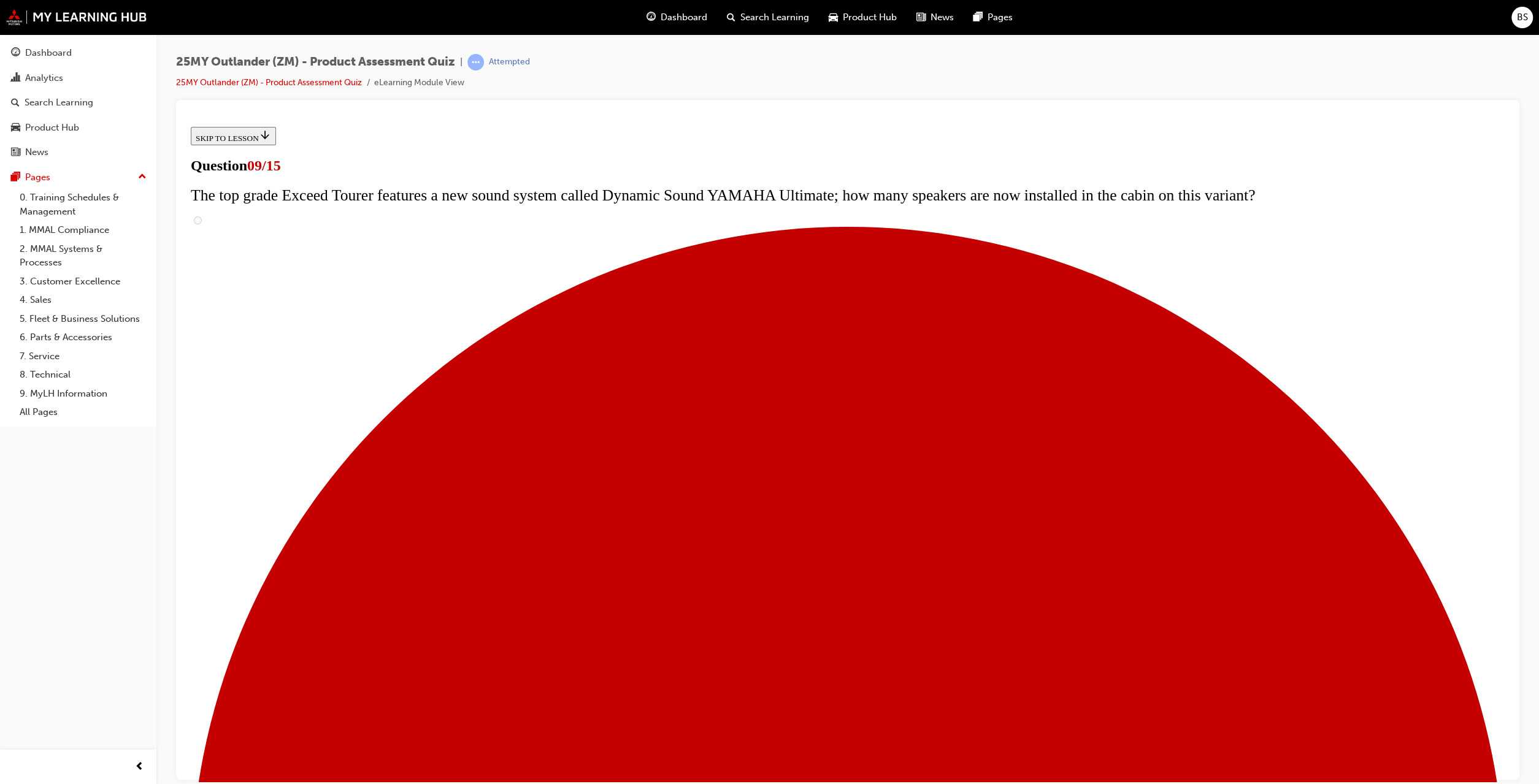
scroll to position [364, 0]
drag, startPoint x: 761, startPoint y: 591, endPoint x: 790, endPoint y: 653, distance: 68.4
radio input "true"
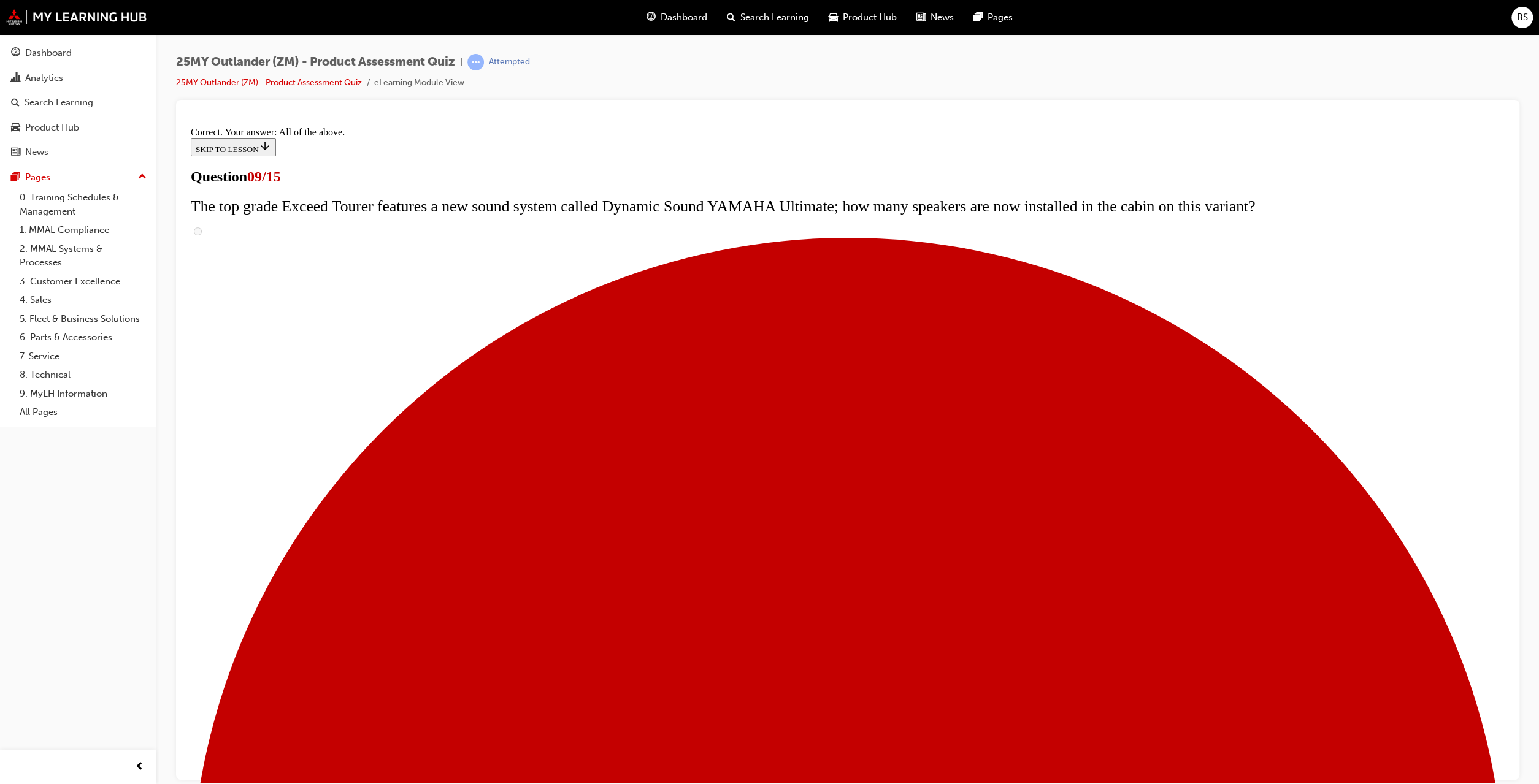
scroll to position [402, 0]
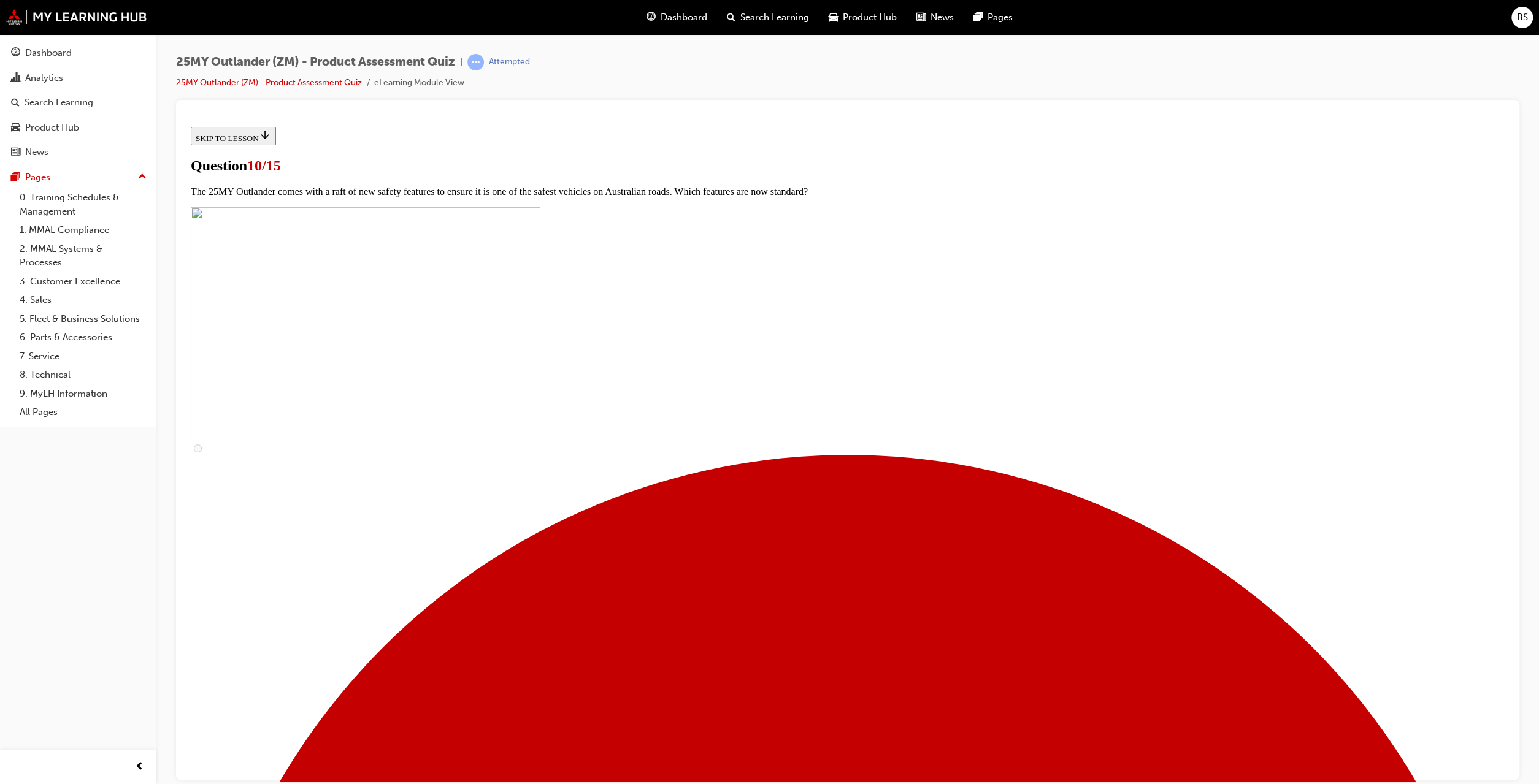
scroll to position [0, 0]
checkbox input "true"
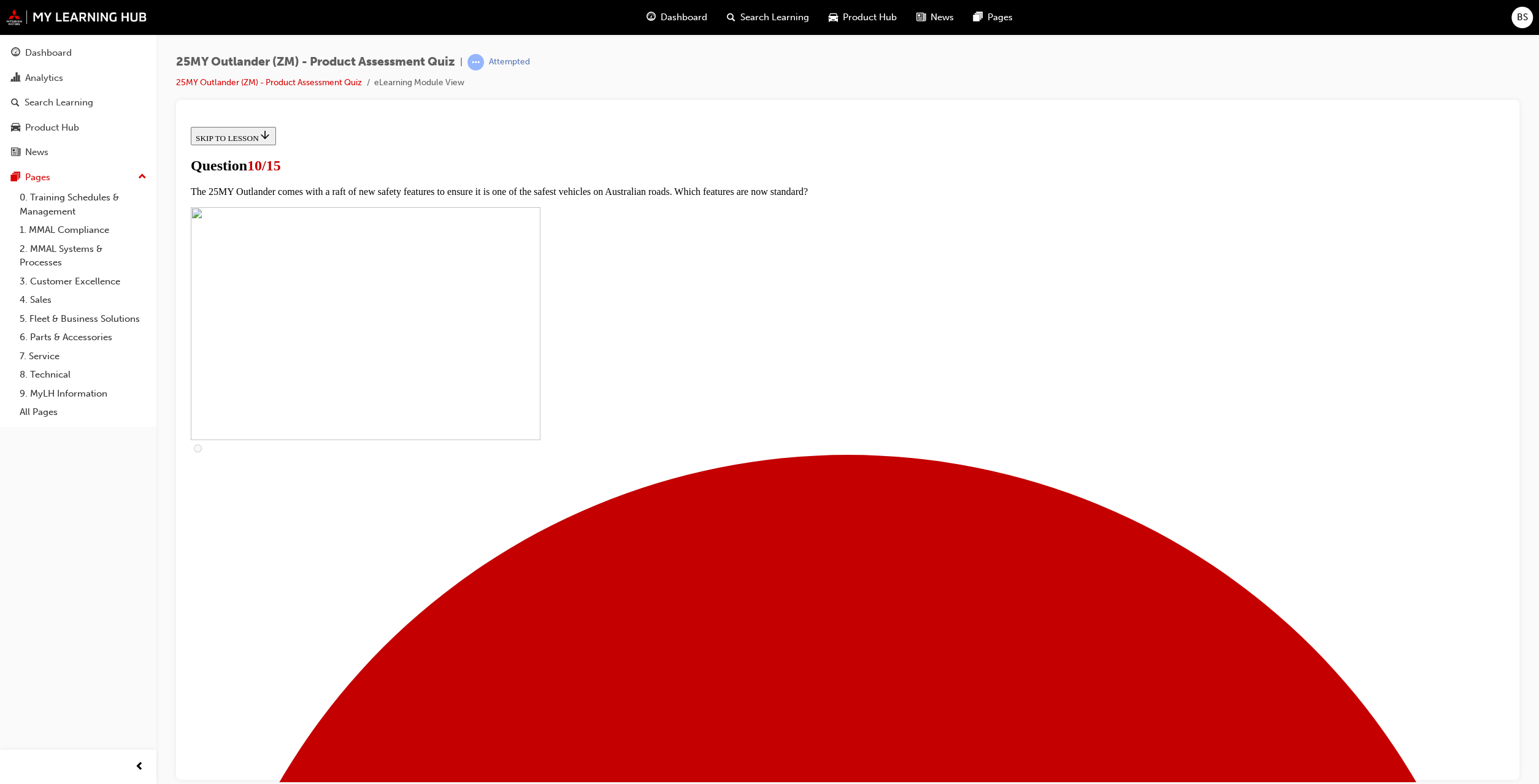
checkbox input "true"
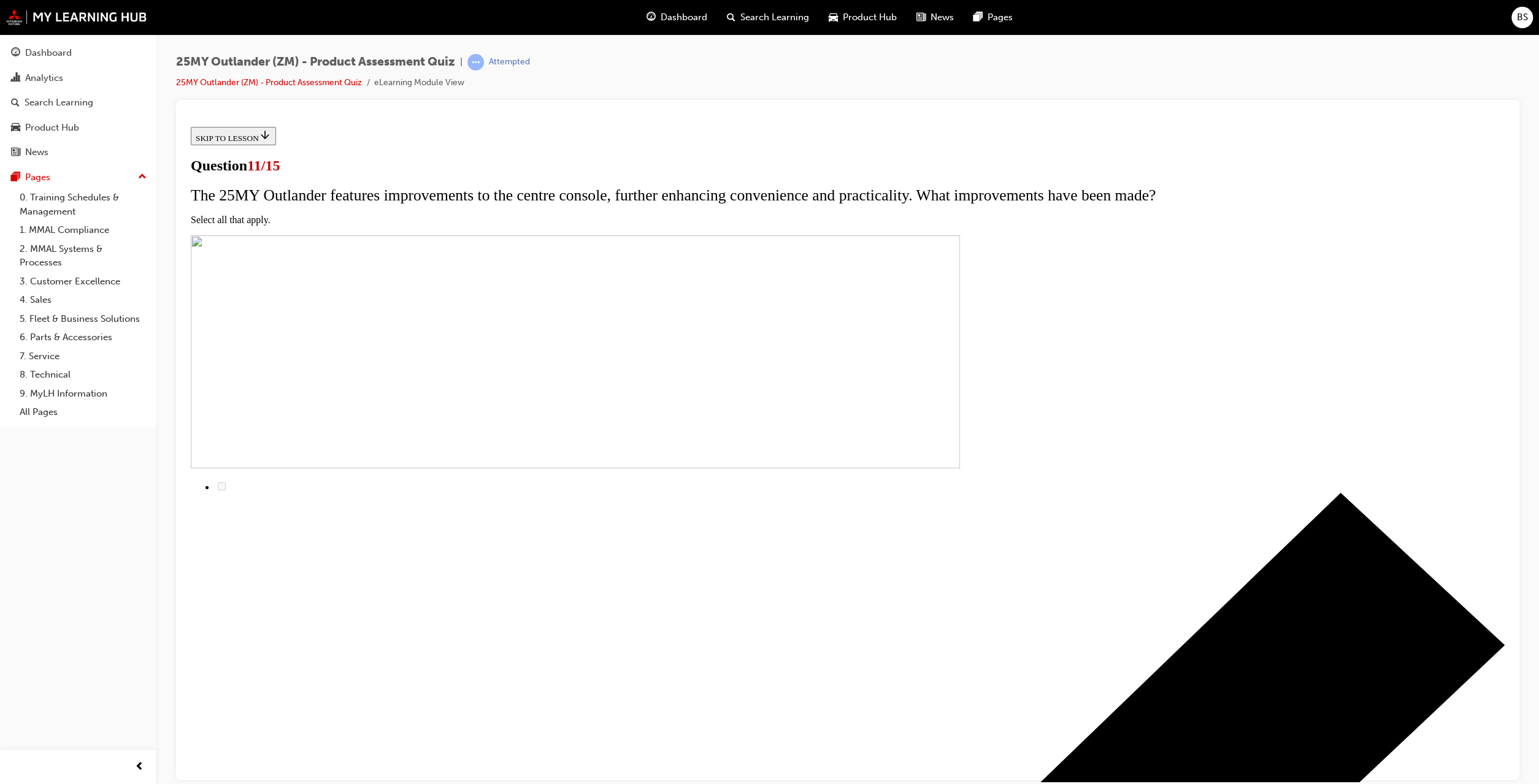
scroll to position [1, 0]
checkbox input "true"
drag, startPoint x: 700, startPoint y: 570, endPoint x: 697, endPoint y: 548, distance: 22.2
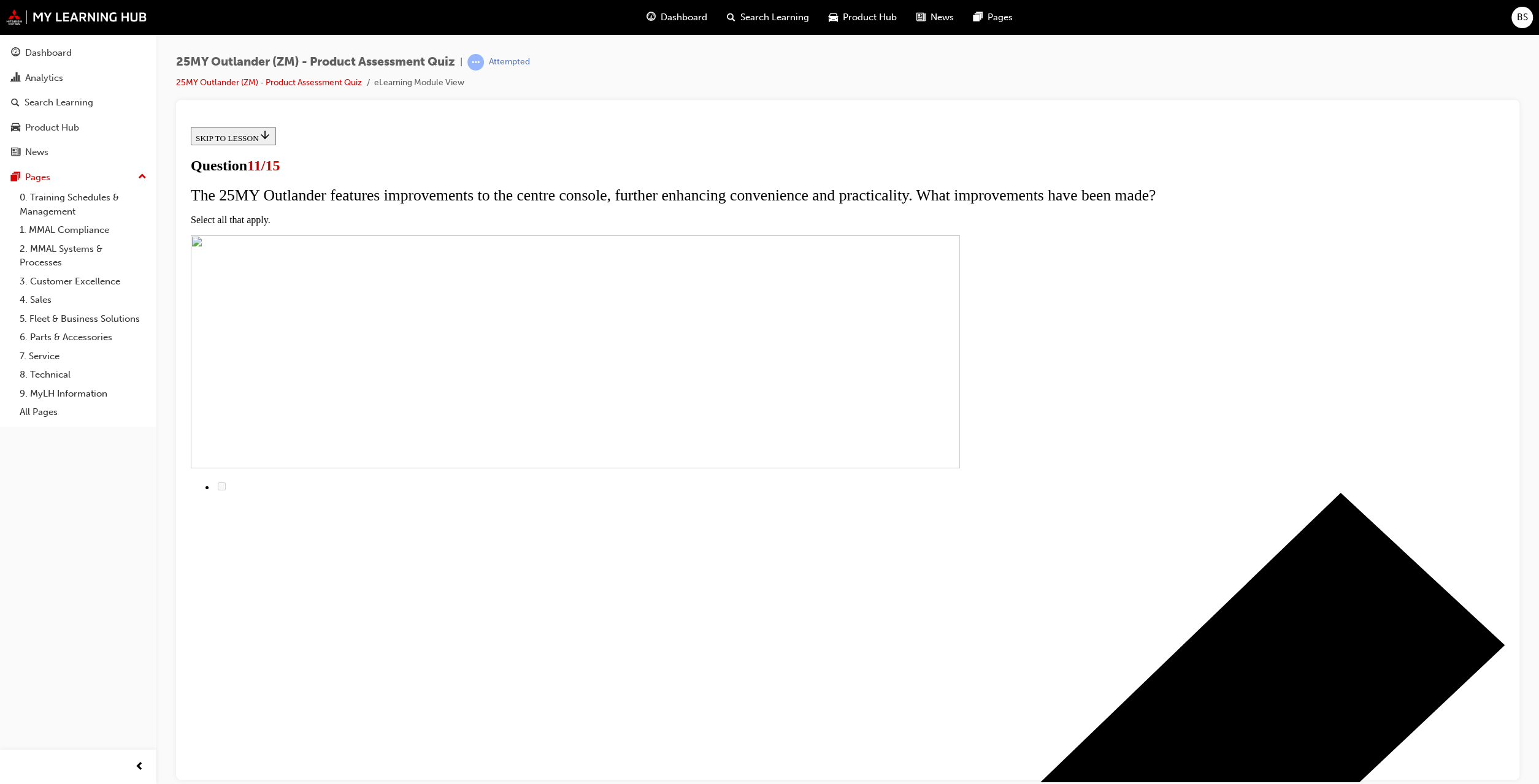
checkbox input "true"
drag, startPoint x: 694, startPoint y: 470, endPoint x: 701, endPoint y: 430, distance: 40.6
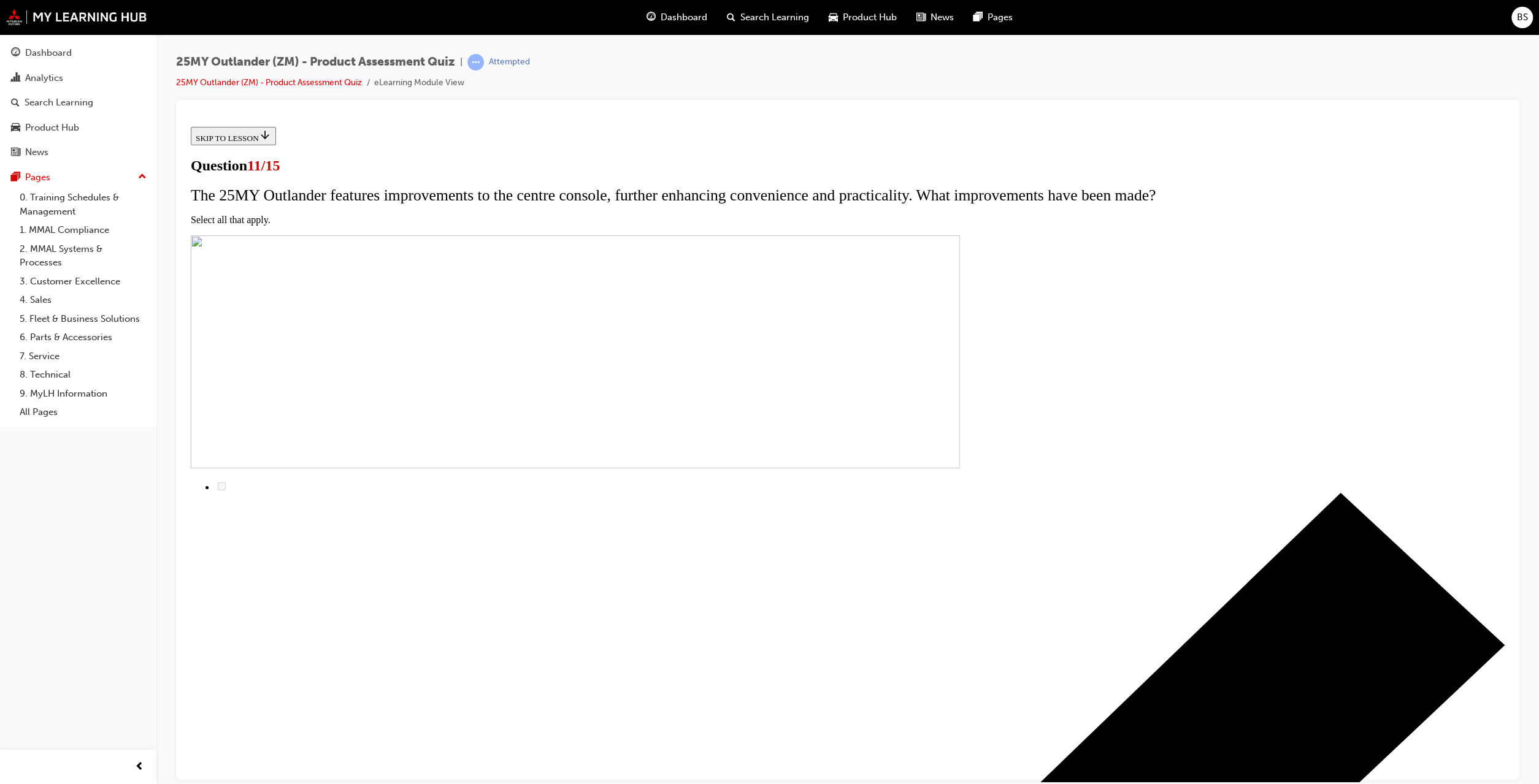
checkbox input "true"
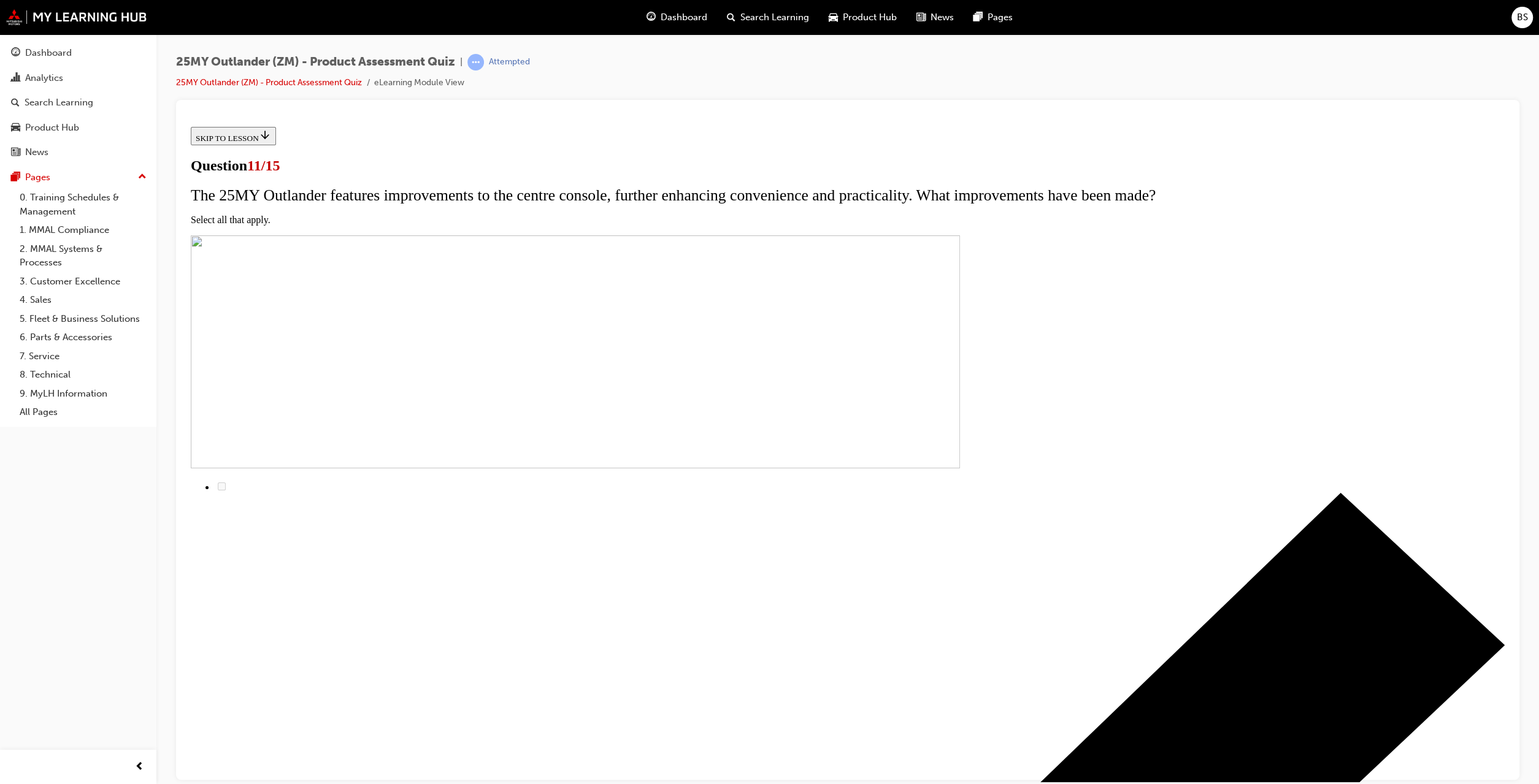
drag, startPoint x: 682, startPoint y: 504, endPoint x: 683, endPoint y: 433, distance: 71.0
checkbox input "true"
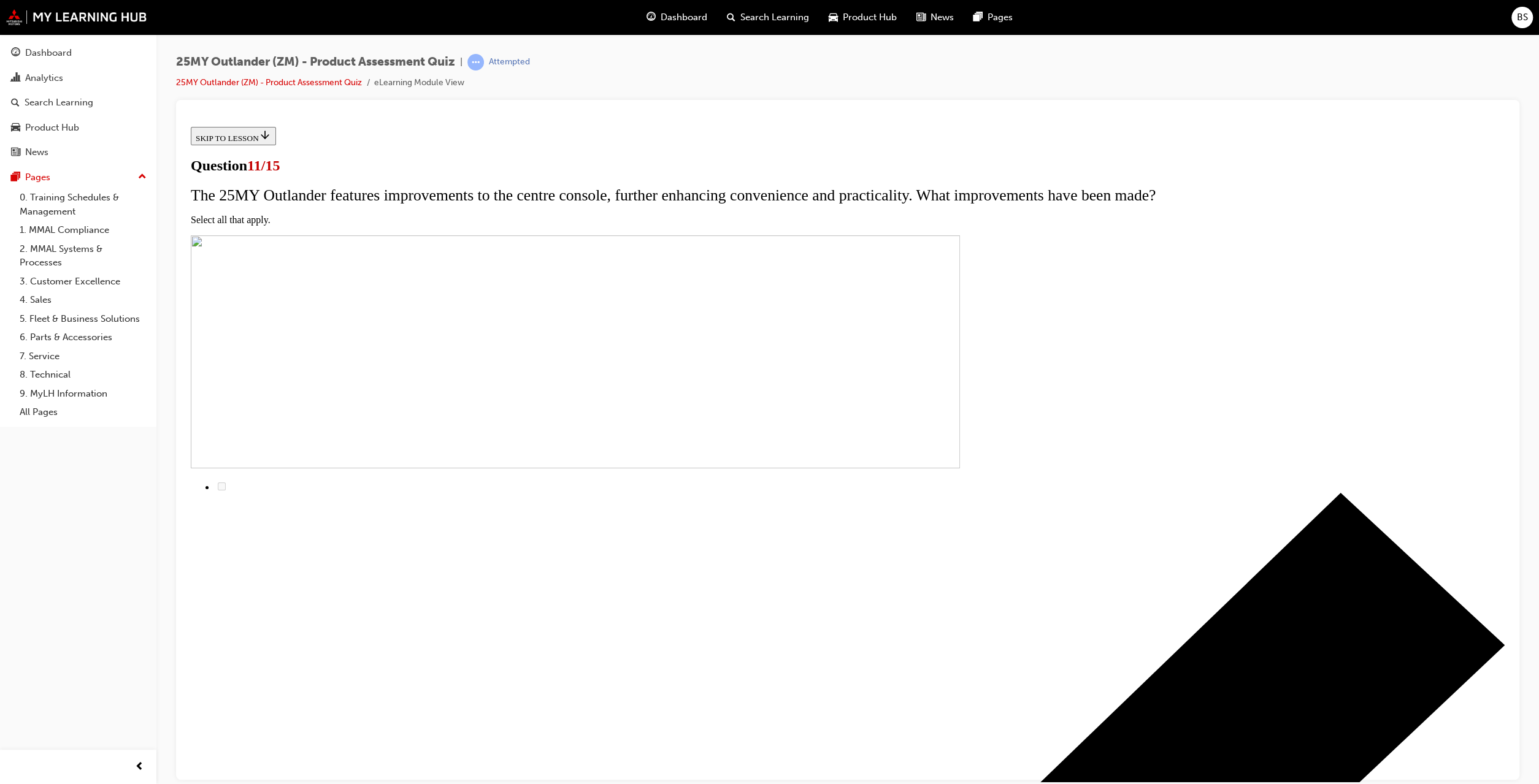
checkbox input "true"
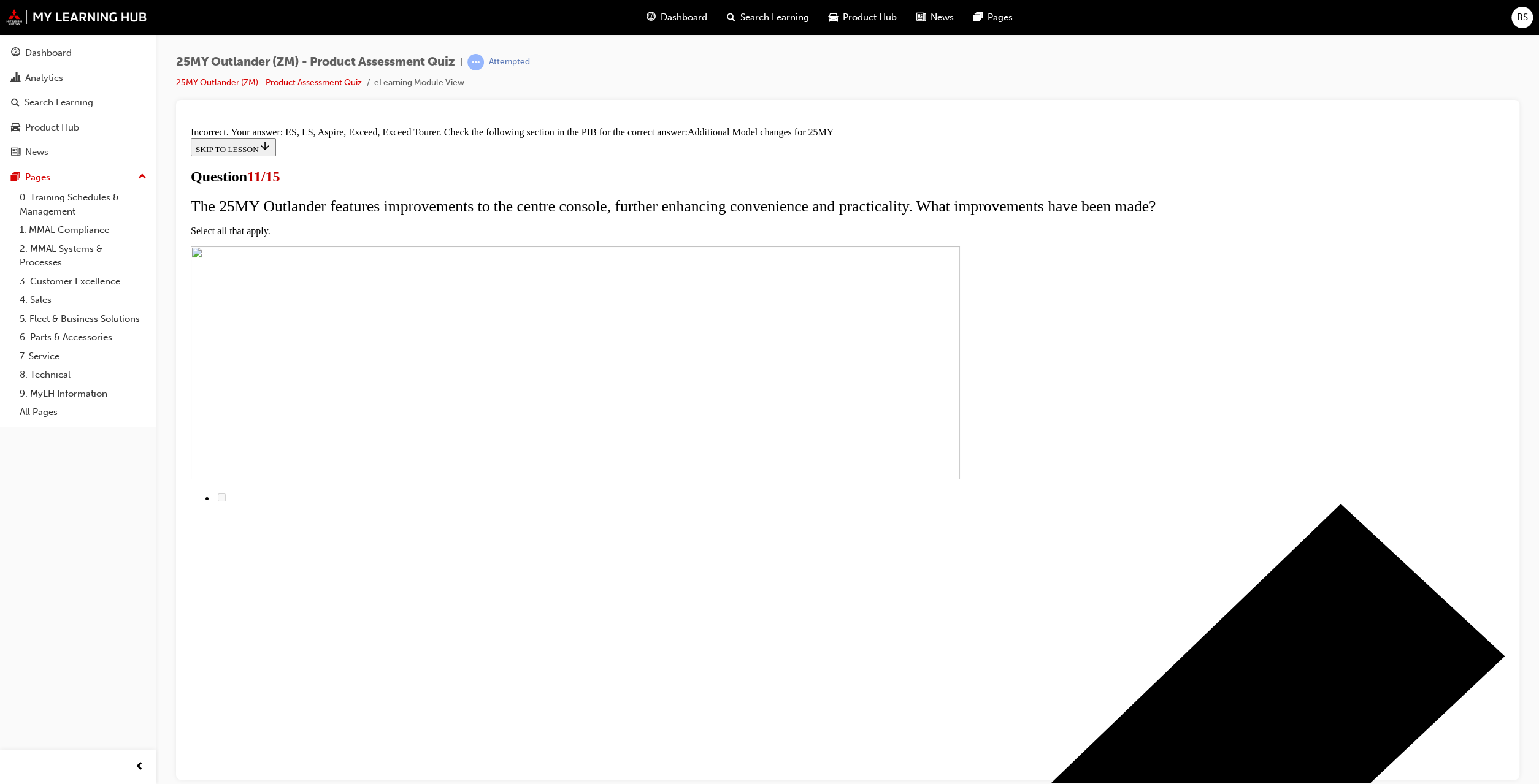
scroll to position [130, 0]
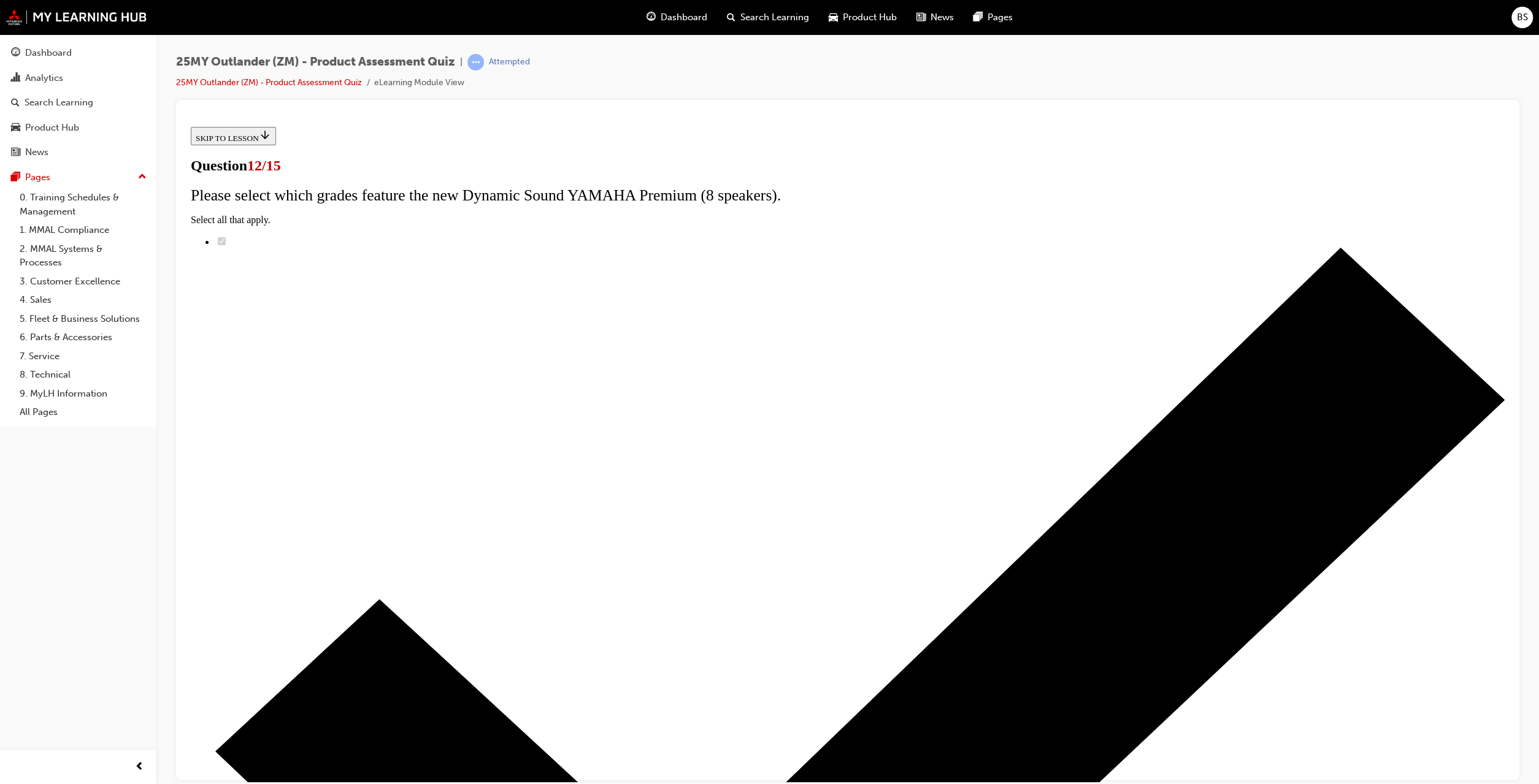
radio input "true"
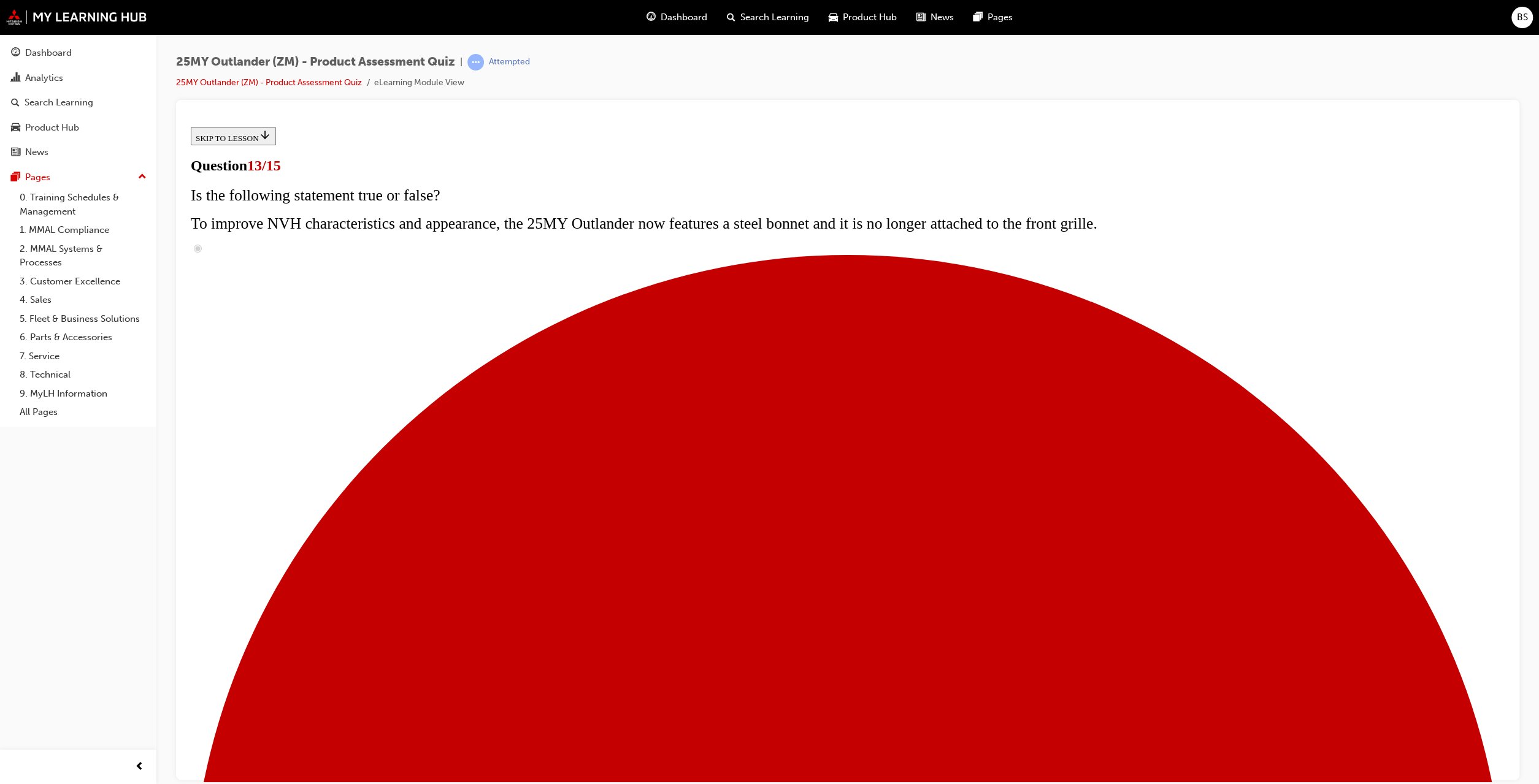
scroll to position [1, 0]
radio input "true"
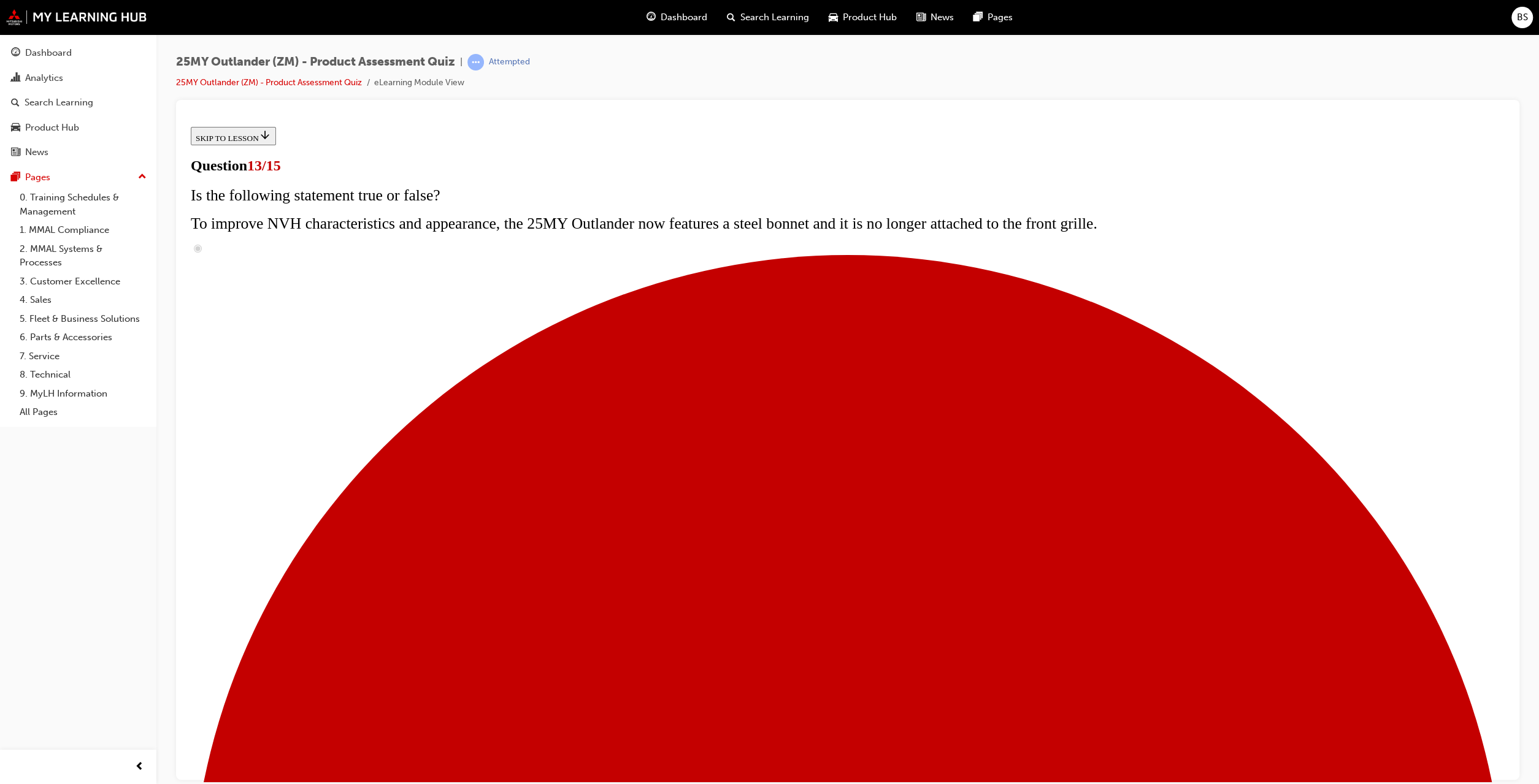
radio input "true"
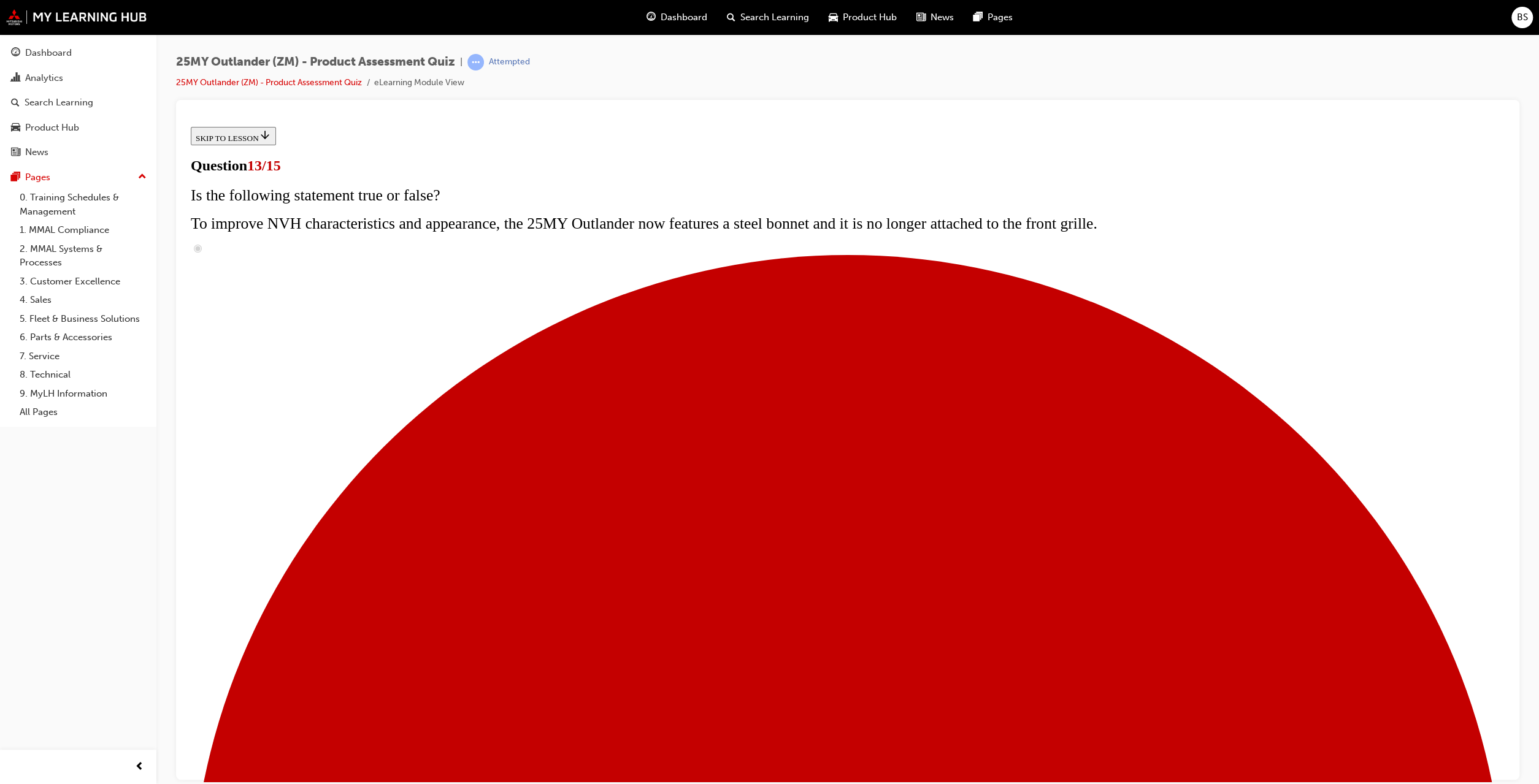
radio input "true"
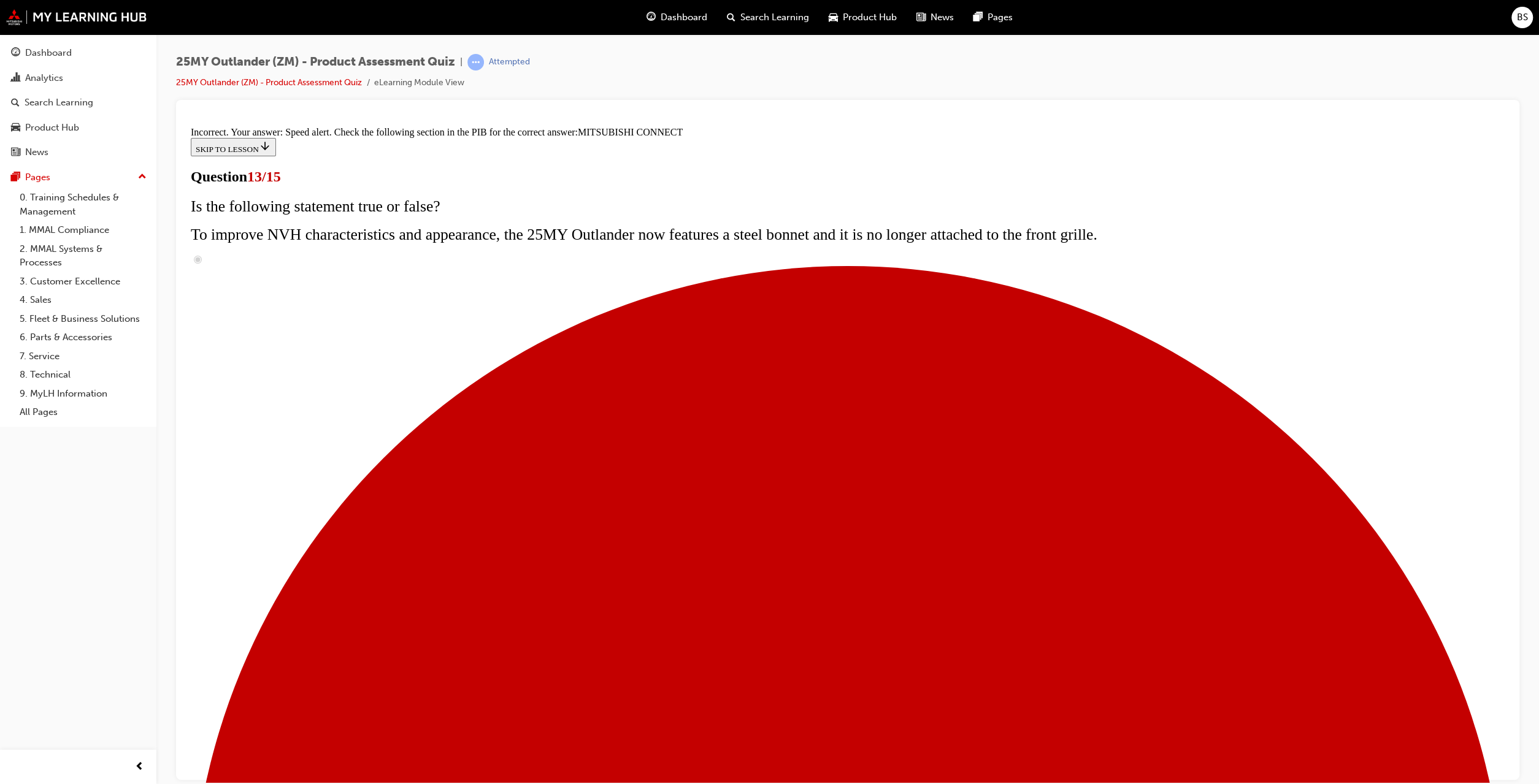
scroll to position [158, 0]
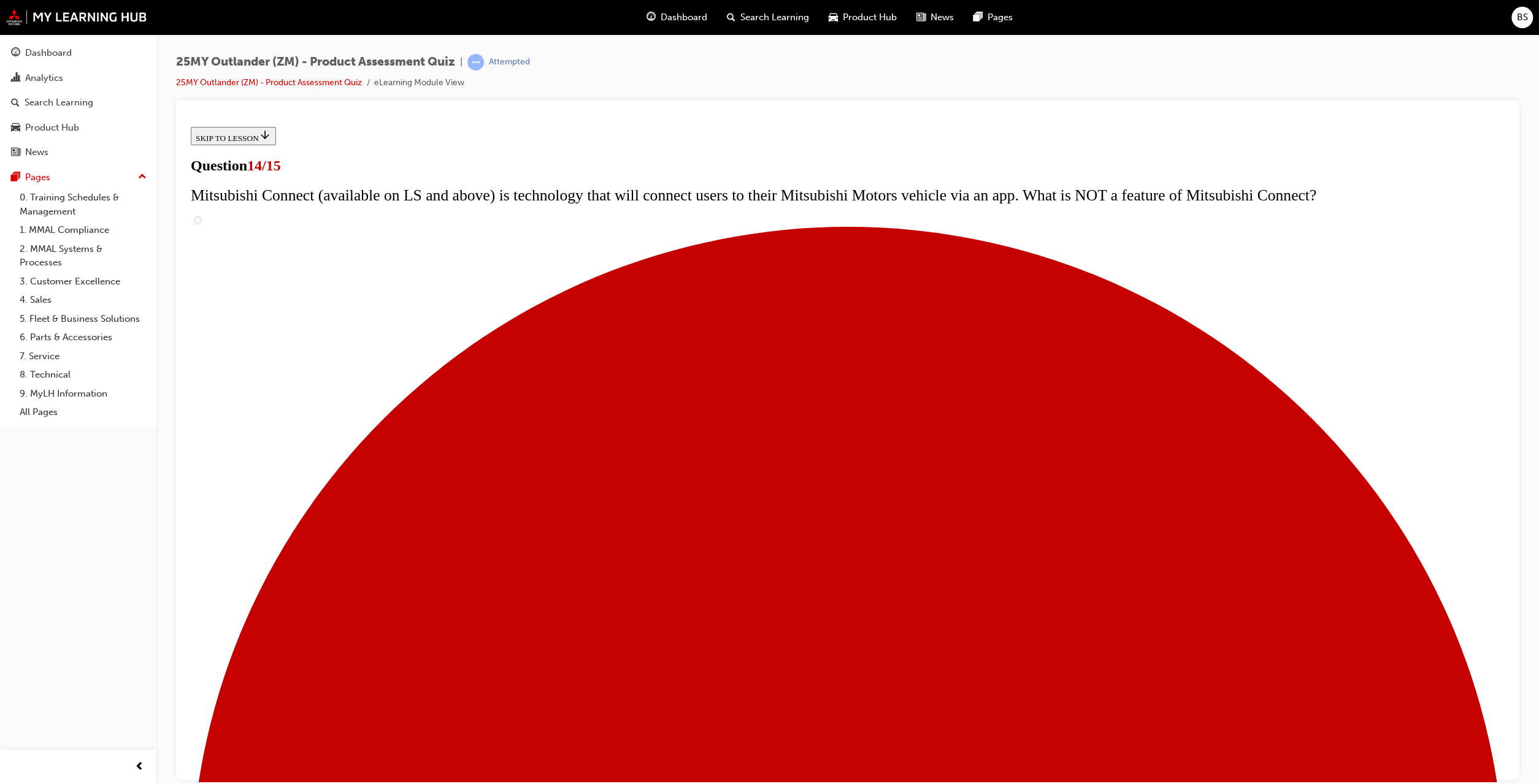
scroll to position [237, 0]
radio input "true"
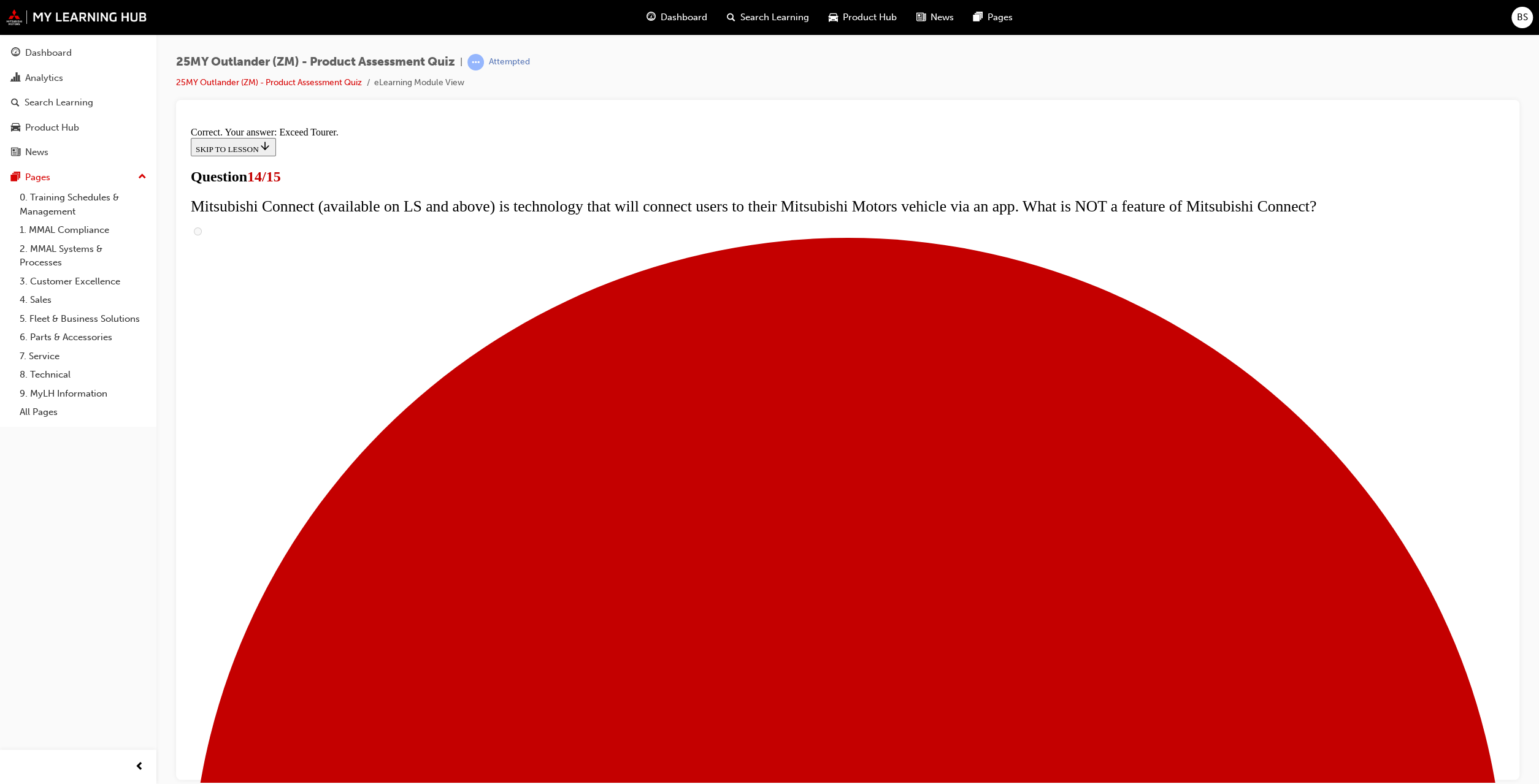
scroll to position [276, 0]
